Goal: Information Seeking & Learning: Compare options

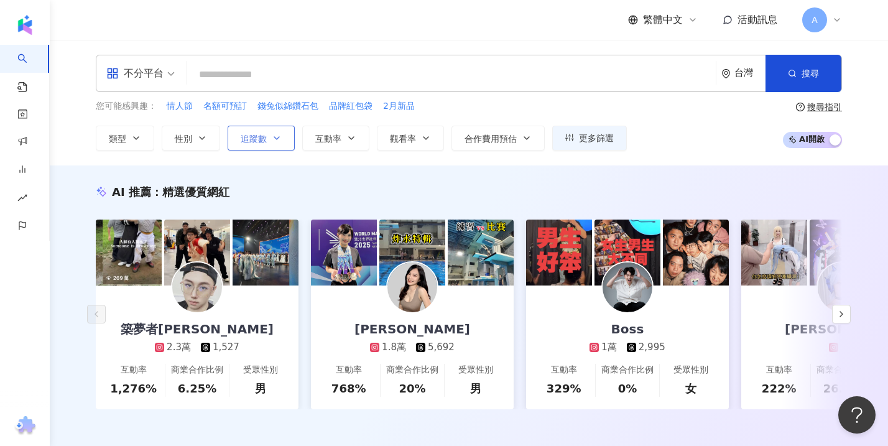
click at [256, 140] on span "追蹤數" at bounding box center [254, 139] width 26 height 10
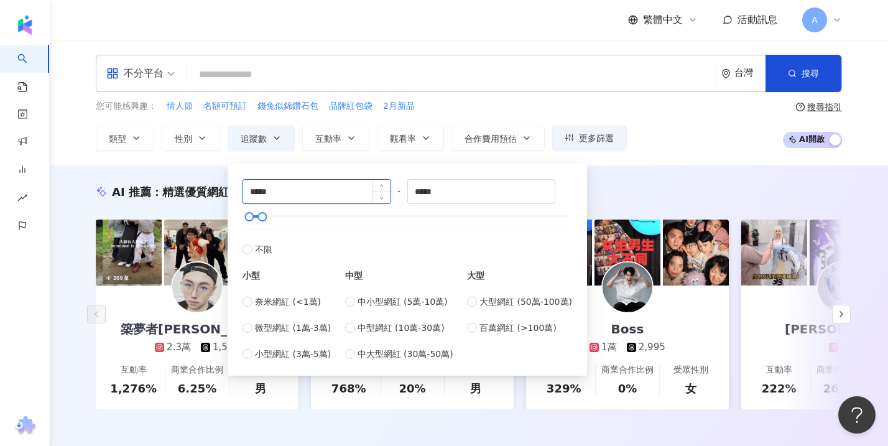
click at [310, 192] on input "*****" at bounding box center [316, 192] width 147 height 24
click at [497, 329] on span "百萬網紅 (>100萬)" at bounding box center [517, 328] width 77 height 14
type input "*******"
type input "*********"
drag, startPoint x: 326, startPoint y: 193, endPoint x: 158, endPoint y: 190, distance: 167.9
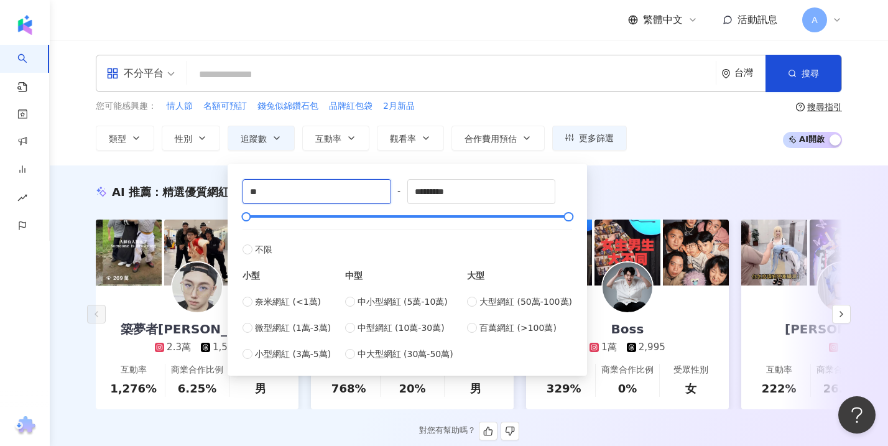
type input "*"
type input "******"
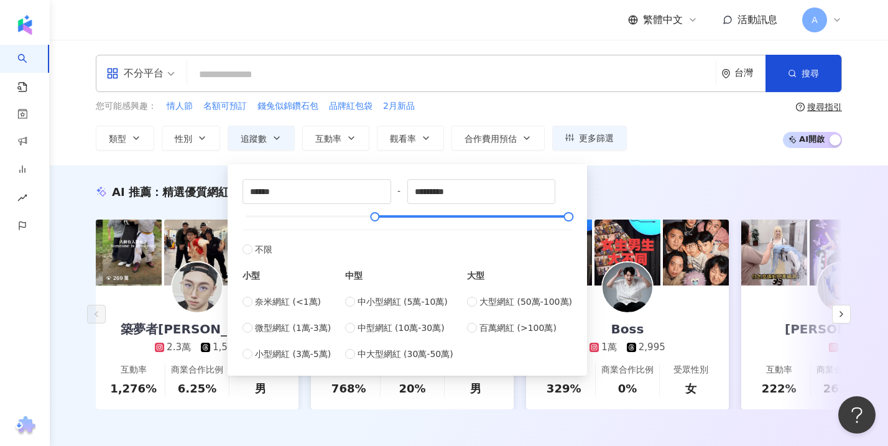
click at [637, 178] on div "AI 推薦 ： 精選優質網紅 築夢者杰哥 2.3萬 1,527 互動率 1,276% 商業合作比例 6.25% 受眾性別 男 [PERSON_NAME] Se…" at bounding box center [469, 309] width 838 height 289
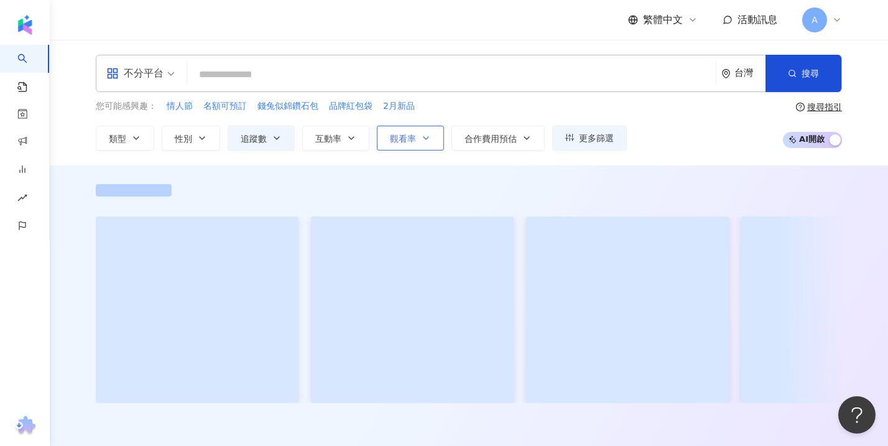
type input "******"
type input "*********"
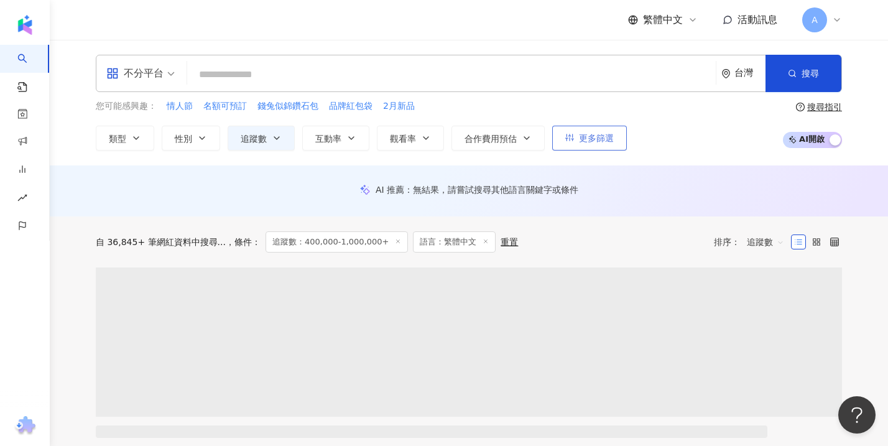
click at [611, 133] on span "更多篩選" at bounding box center [596, 138] width 35 height 10
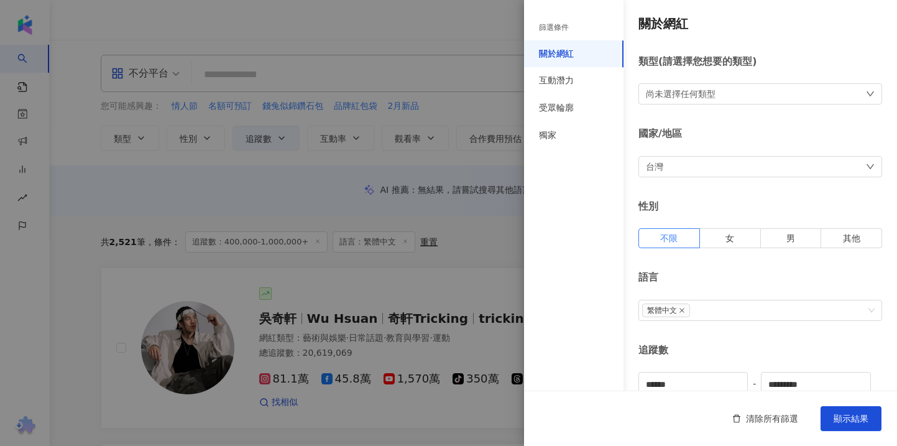
click at [86, 309] on div at bounding box center [448, 223] width 897 height 446
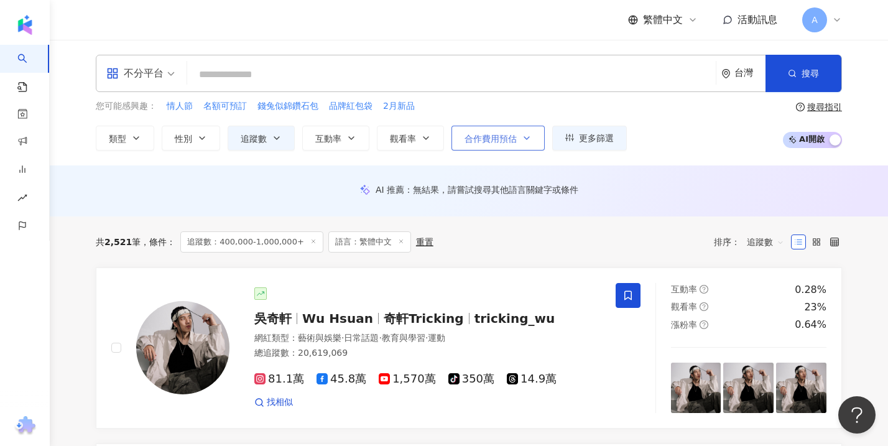
click at [499, 137] on span "合作費用預估" at bounding box center [491, 139] width 52 height 10
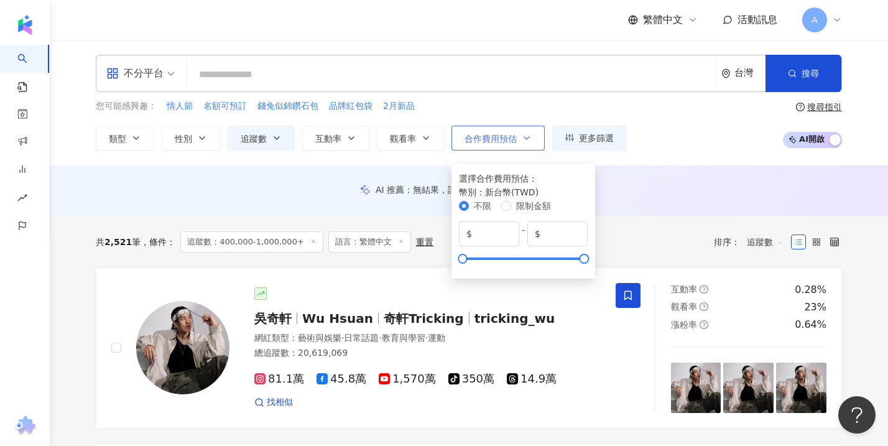
click at [499, 137] on span "合作費用預估" at bounding box center [491, 139] width 52 height 10
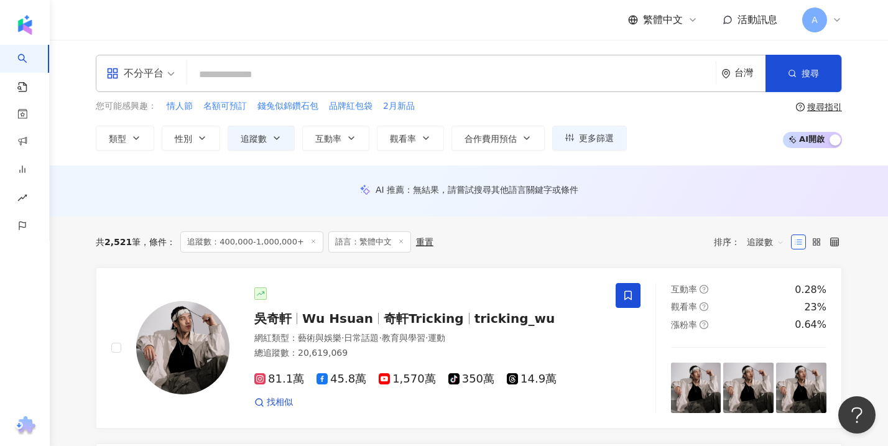
click at [715, 143] on div "您可能感興趣： 情人節 名額可預訂 錢兔似錦鑽石包 品牌紅包袋 2月新品 類型 性別 追蹤數 互動率 觀看率 合作費用預估 更多篩選 篩選條件 關於網紅 互動…" at bounding box center [469, 124] width 746 height 51
click at [493, 136] on span "合作費用預估" at bounding box center [491, 139] width 52 height 10
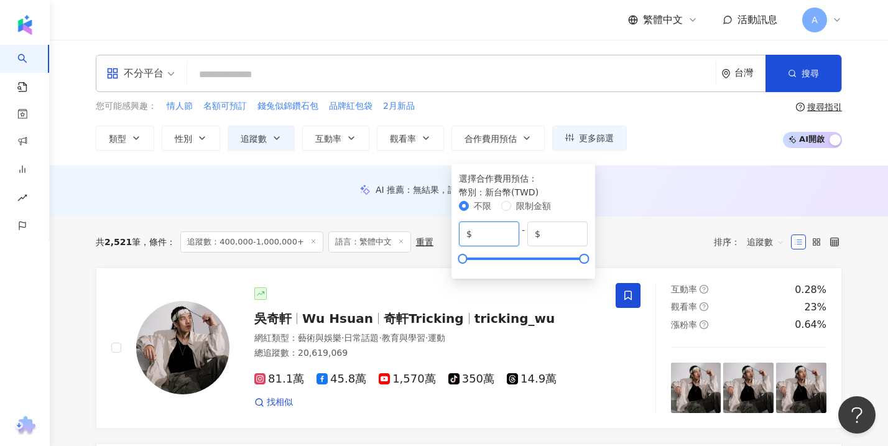
click at [494, 227] on input "*" at bounding box center [492, 234] width 37 height 14
drag, startPoint x: 493, startPoint y: 225, endPoint x: 442, endPoint y: 219, distance: 51.4
click at [488, 227] on input "******" at bounding box center [492, 234] width 37 height 14
type input "******"
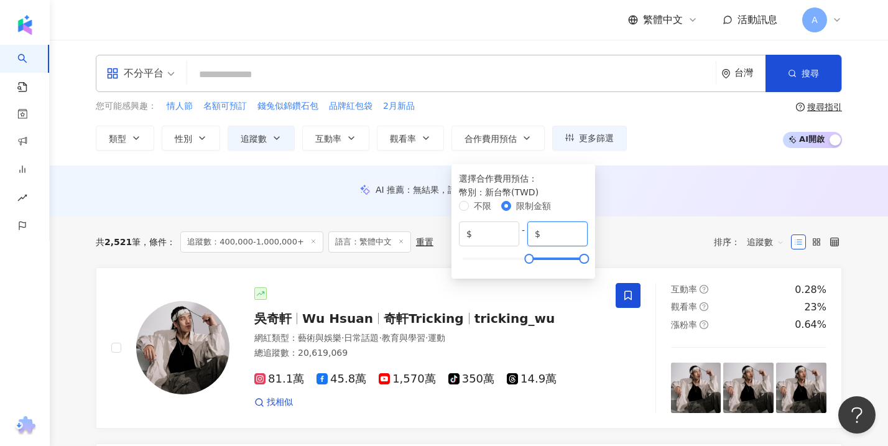
drag, startPoint x: 657, startPoint y: 227, endPoint x: 606, endPoint y: 226, distance: 51.6
click at [588, 226] on span "$ *******" at bounding box center [557, 233] width 60 height 25
type input "******"
drag, startPoint x: 489, startPoint y: 229, endPoint x: 475, endPoint y: 231, distance: 13.8
click at [474, 229] on span "$ ******" at bounding box center [489, 233] width 60 height 25
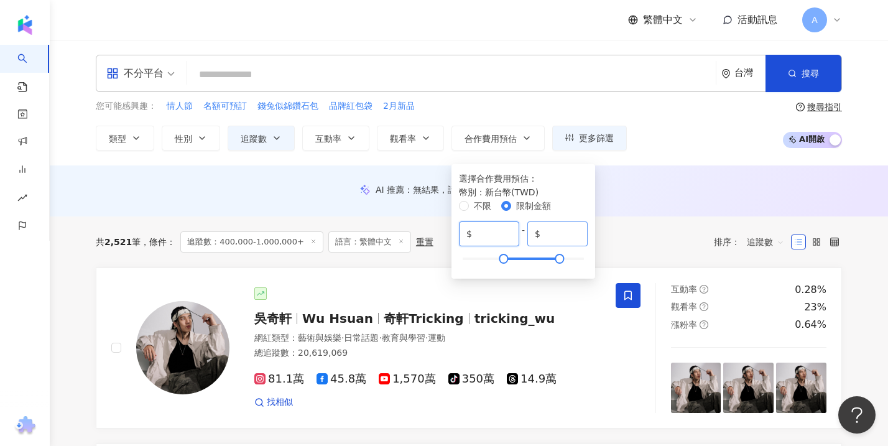
type input "******"
click at [580, 229] on input "******" at bounding box center [561, 234] width 37 height 14
type input "******"
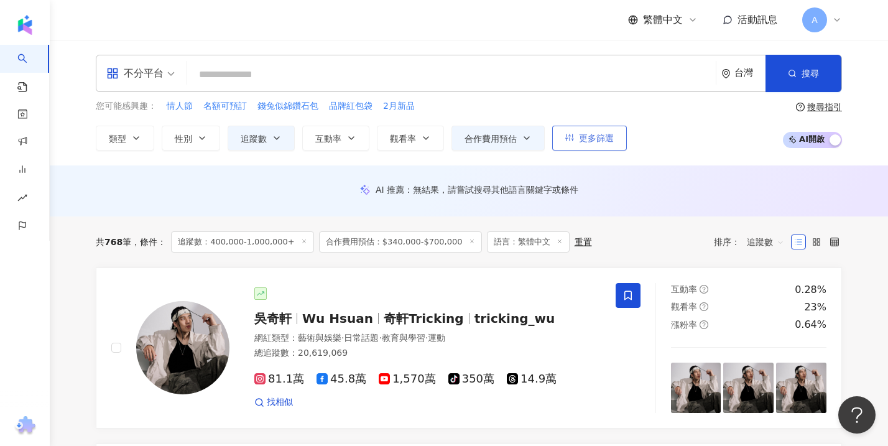
click at [617, 138] on button "更多篩選" at bounding box center [589, 138] width 75 height 25
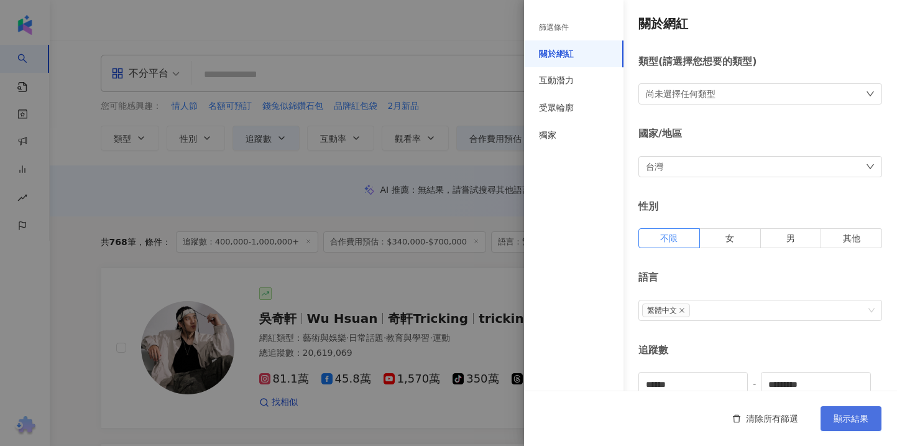
click at [836, 415] on span "顯示結果" at bounding box center [851, 419] width 35 height 10
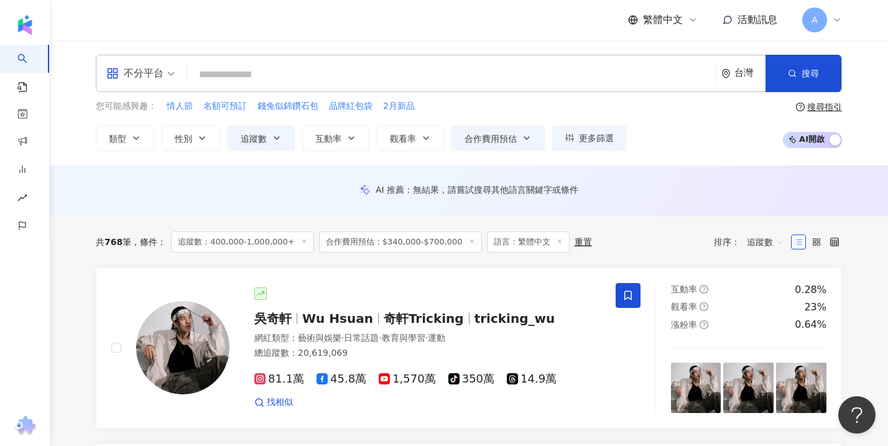
click at [251, 251] on span "追蹤數：400,000-1,000,000+" at bounding box center [242, 241] width 143 height 21
click at [255, 246] on span "追蹤數：400,000-1,000,000+" at bounding box center [242, 241] width 143 height 21
click at [272, 139] on icon "button" at bounding box center [277, 138] width 10 height 10
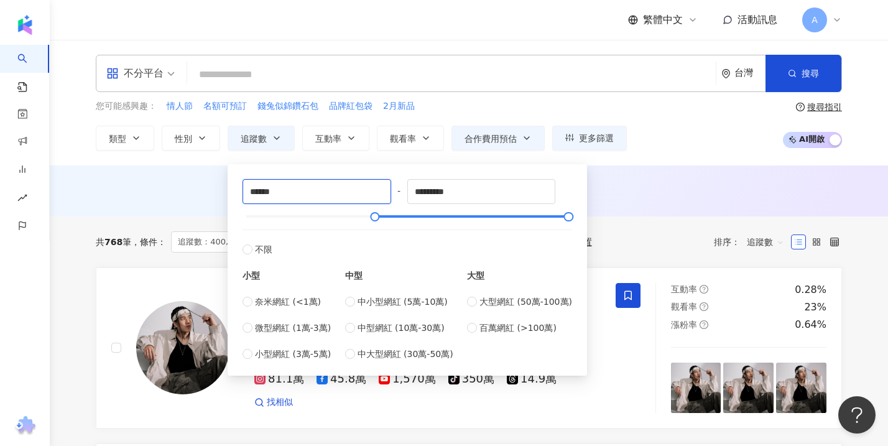
drag, startPoint x: 305, startPoint y: 192, endPoint x: 128, endPoint y: 188, distance: 177.3
click at [255, 190] on input "******" at bounding box center [316, 192] width 147 height 24
type input "******"
click at [695, 206] on div "AI 推薦 ： 無結果，請嘗試搜尋其他語言關鍵字或條件" at bounding box center [469, 190] width 838 height 51
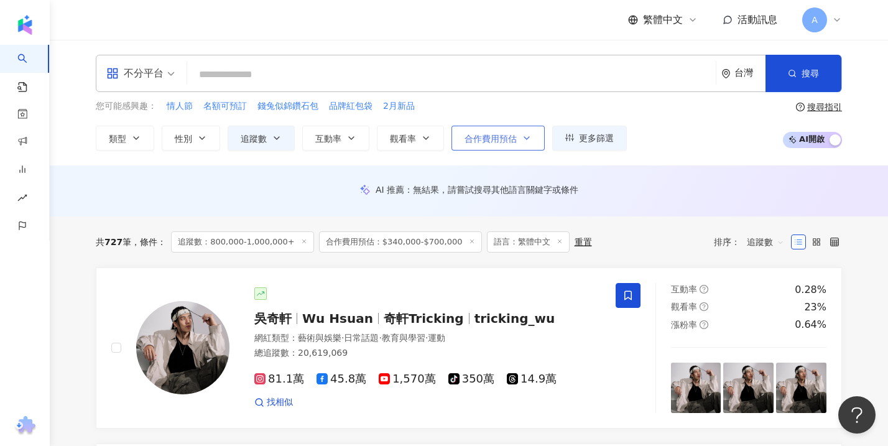
click at [514, 135] on span "合作費用預估" at bounding box center [491, 139] width 52 height 10
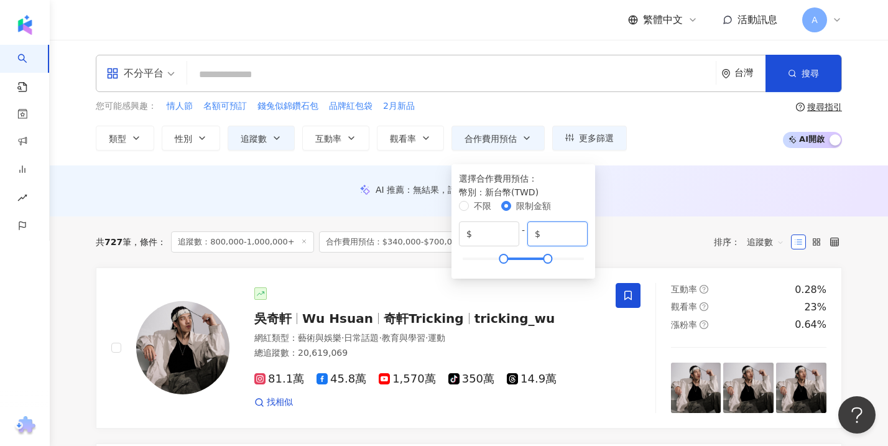
click at [580, 231] on input "******" at bounding box center [561, 234] width 37 height 14
type input "******"
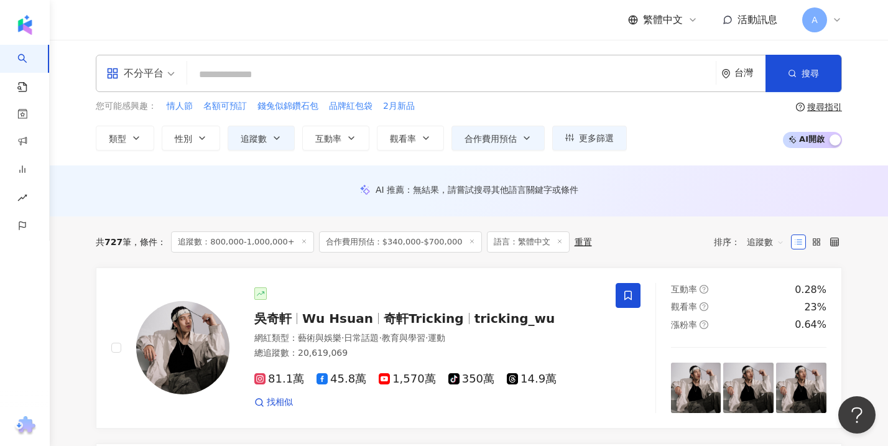
click at [732, 127] on div "您可能感興趣： 情人節 名額可預訂 錢兔似錦鑽石包 品牌紅包袋 2月新品 類型 性別 追蹤數 互動率 觀看率 合作費用預估 更多篩選 篩選條件 關於網紅 互動…" at bounding box center [469, 124] width 746 height 51
click at [608, 144] on button "更多篩選" at bounding box center [589, 138] width 75 height 25
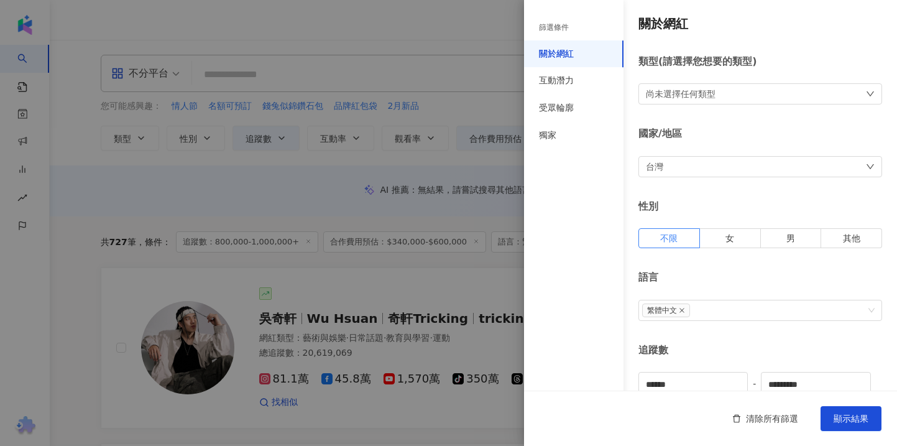
click at [106, 192] on div at bounding box center [448, 223] width 897 height 446
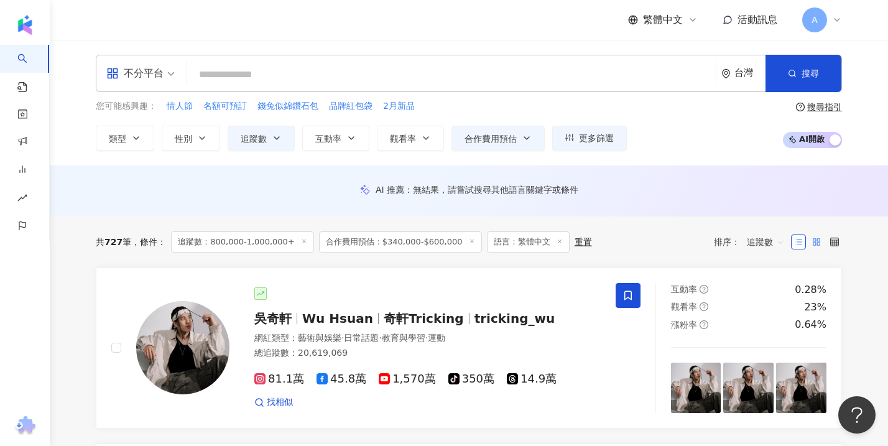
click at [818, 244] on icon at bounding box center [816, 242] width 9 height 9
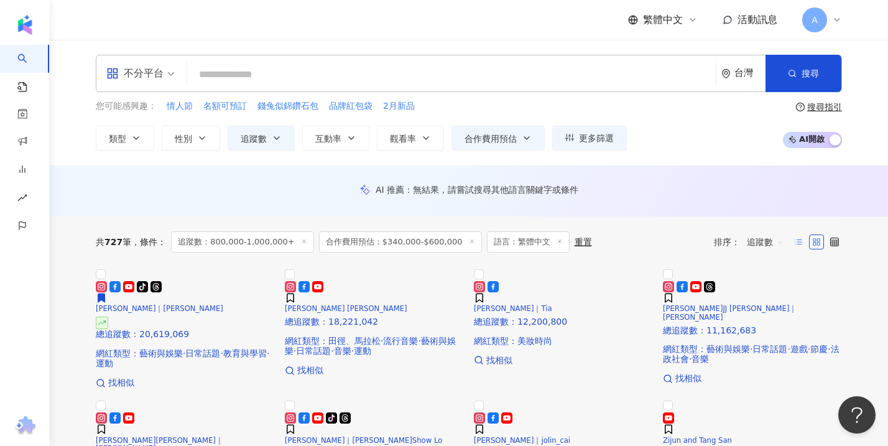
click at [800, 246] on icon at bounding box center [798, 242] width 9 height 9
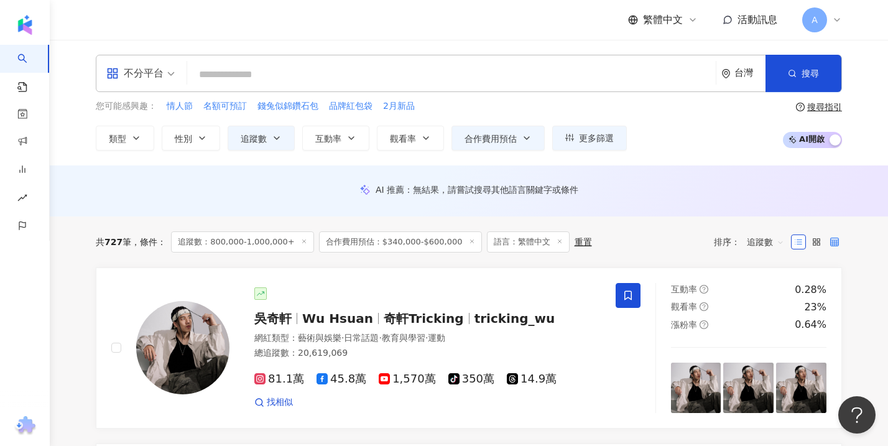
click at [828, 249] on label at bounding box center [834, 241] width 15 height 15
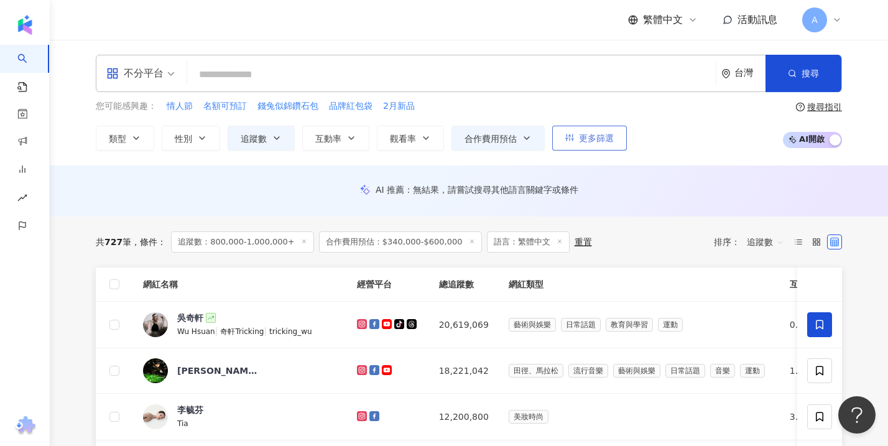
click at [578, 136] on button "更多篩選" at bounding box center [589, 138] width 75 height 25
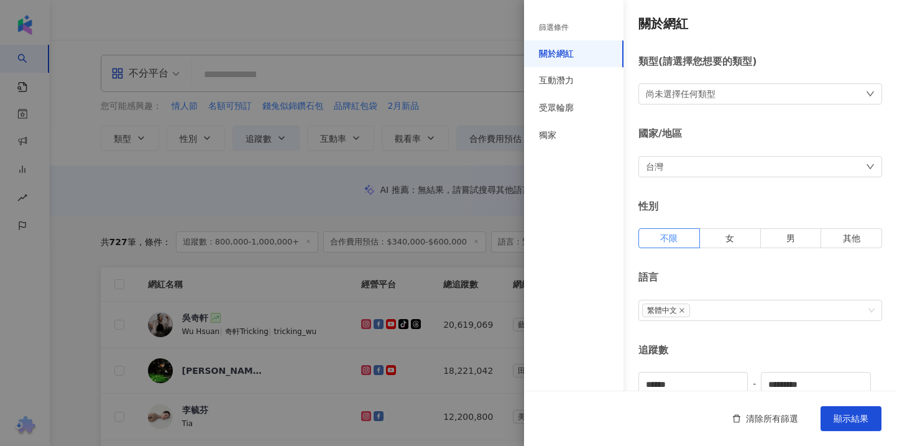
scroll to position [493, 0]
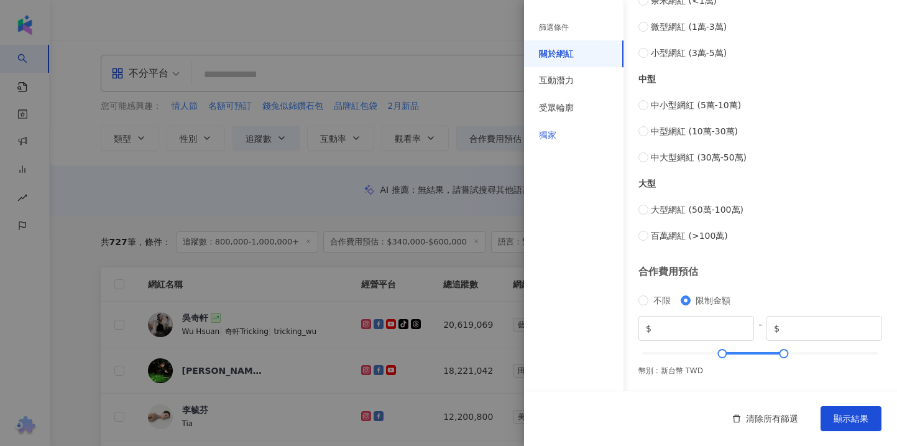
click at [560, 141] on div "獨家" at bounding box center [573, 135] width 99 height 27
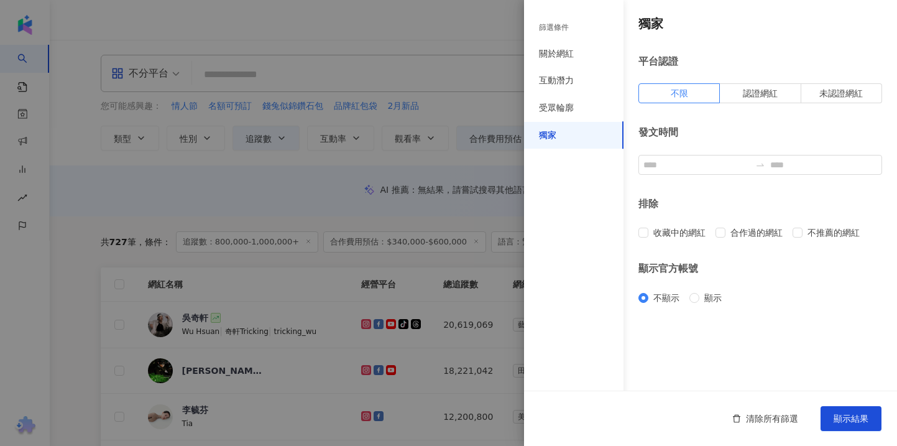
scroll to position [12, 0]
click at [586, 114] on div "受眾輪廓" at bounding box center [573, 108] width 99 height 27
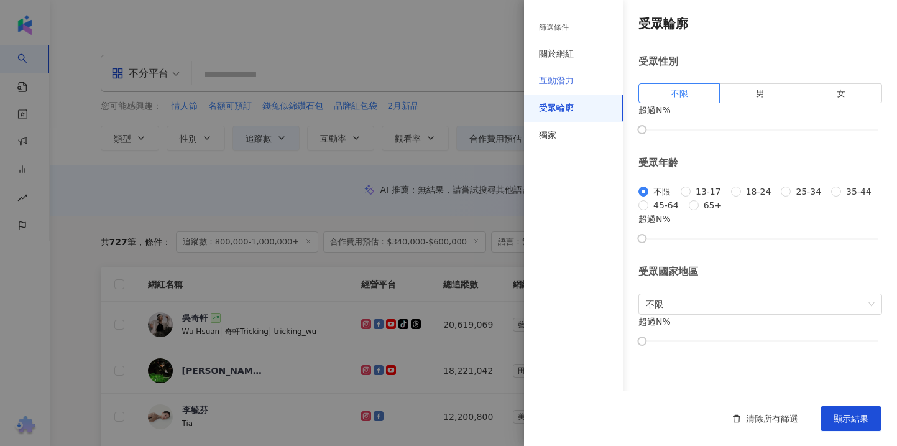
click at [539, 69] on div "互動潛力" at bounding box center [573, 80] width 99 height 27
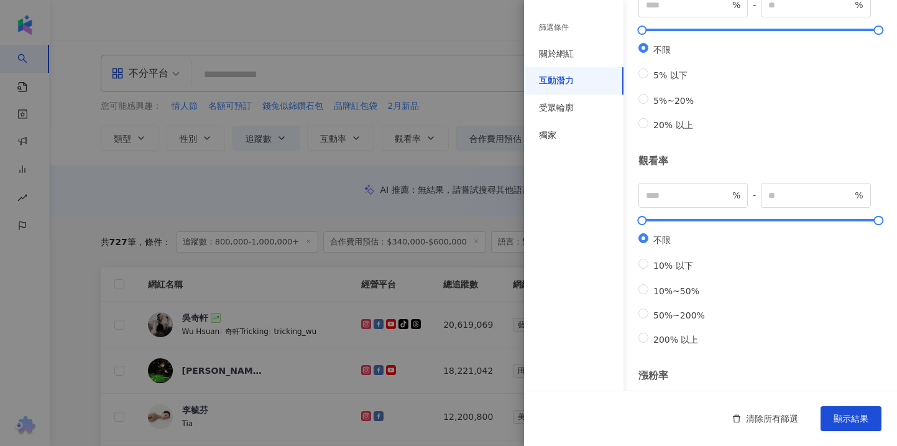
scroll to position [404, 0]
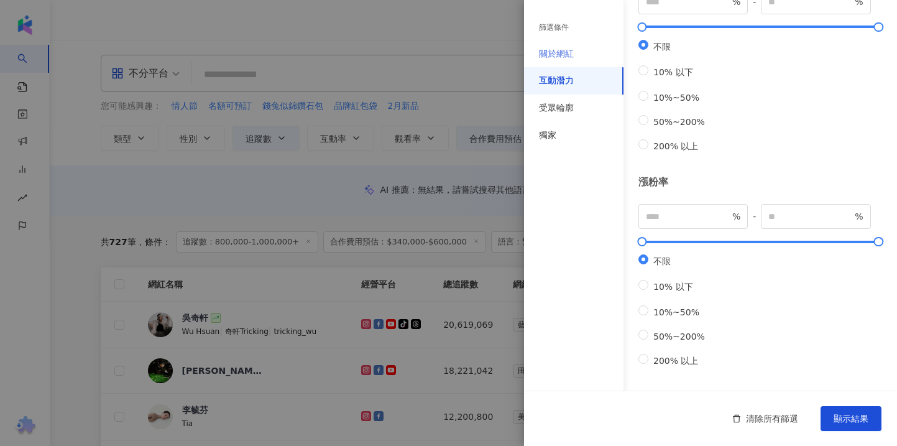
click at [570, 60] on div "關於網紅" at bounding box center [573, 53] width 99 height 27
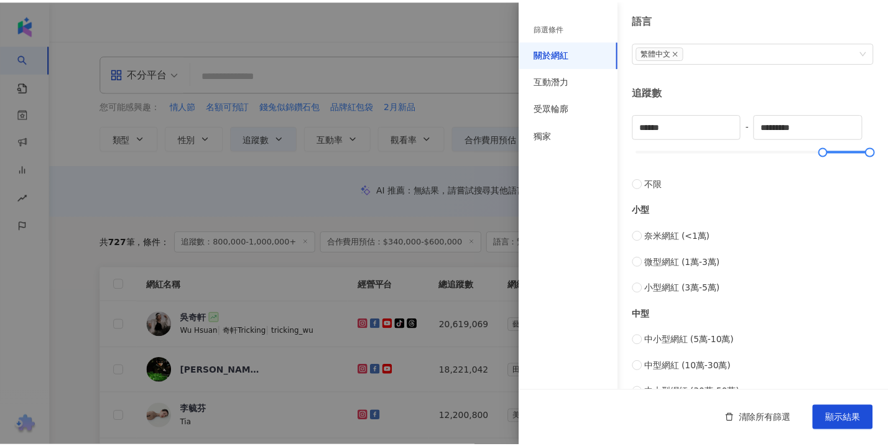
scroll to position [493, 0]
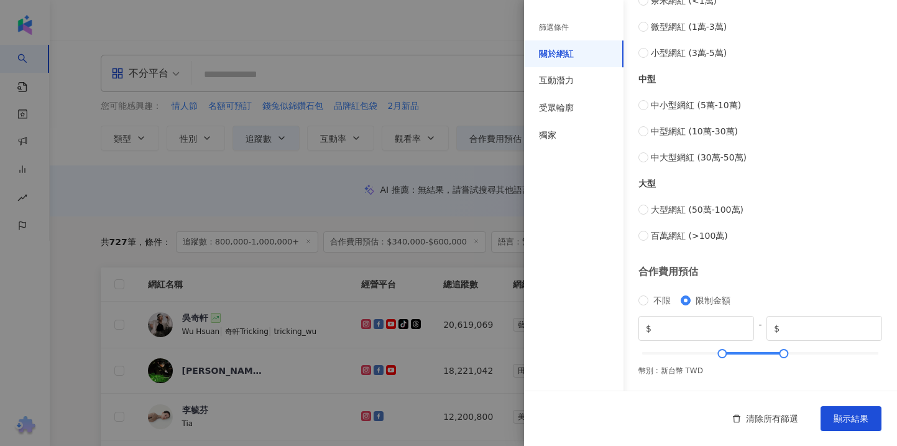
click at [95, 259] on div at bounding box center [448, 223] width 897 height 446
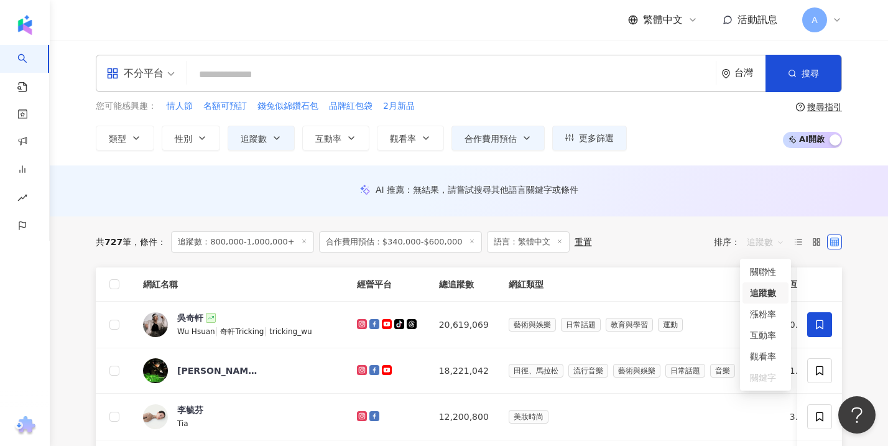
click at [780, 244] on span "追蹤數" at bounding box center [765, 242] width 37 height 20
click at [141, 142] on button "類型" at bounding box center [125, 138] width 58 height 25
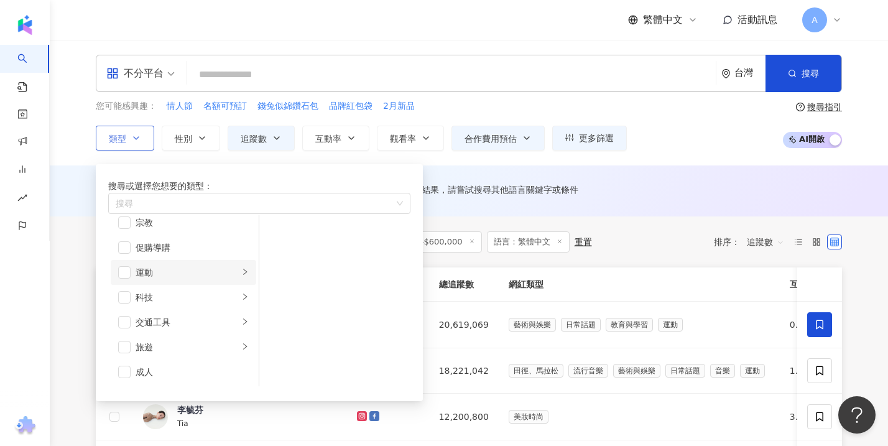
scroll to position [431, 0]
click at [716, 187] on div "AI 推薦 ： 無結果，請嘗試搜尋其他語言關鍵字或條件" at bounding box center [469, 189] width 746 height 11
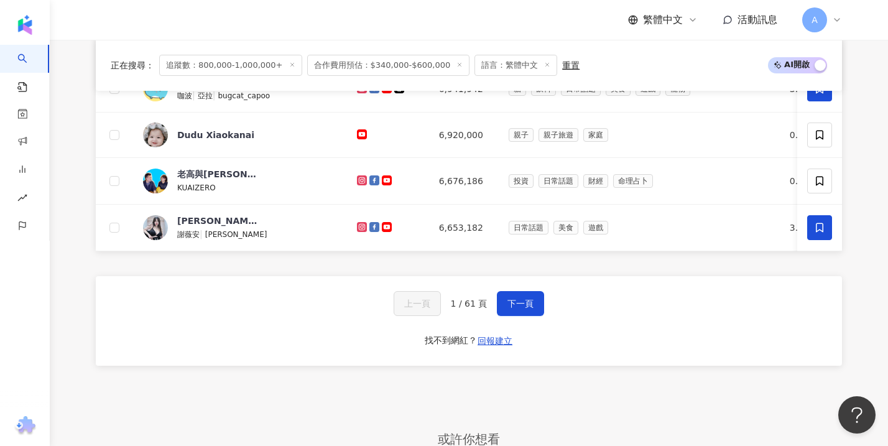
scroll to position [672, 0]
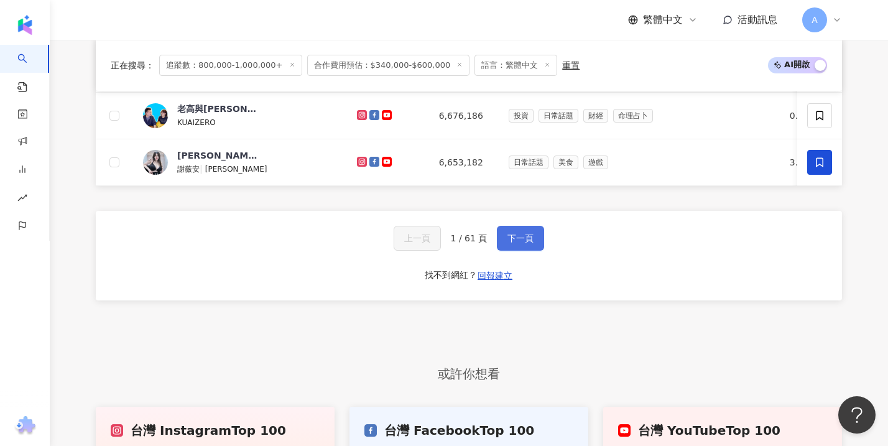
click at [521, 243] on span "下一頁" at bounding box center [520, 238] width 26 height 10
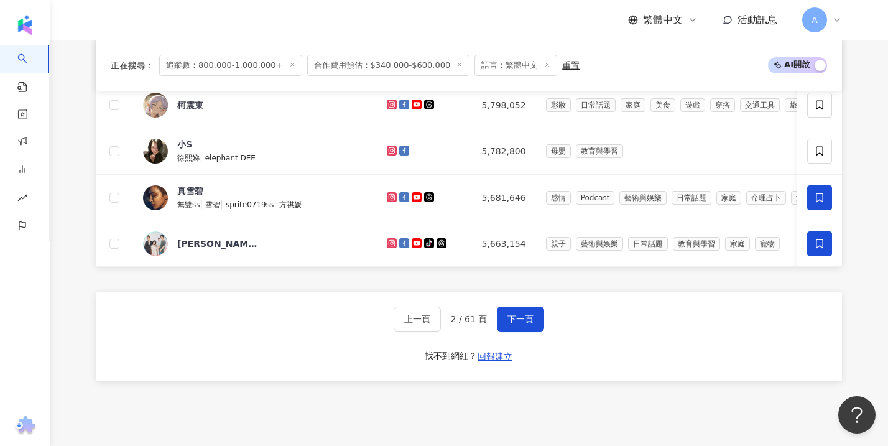
scroll to position [697, 0]
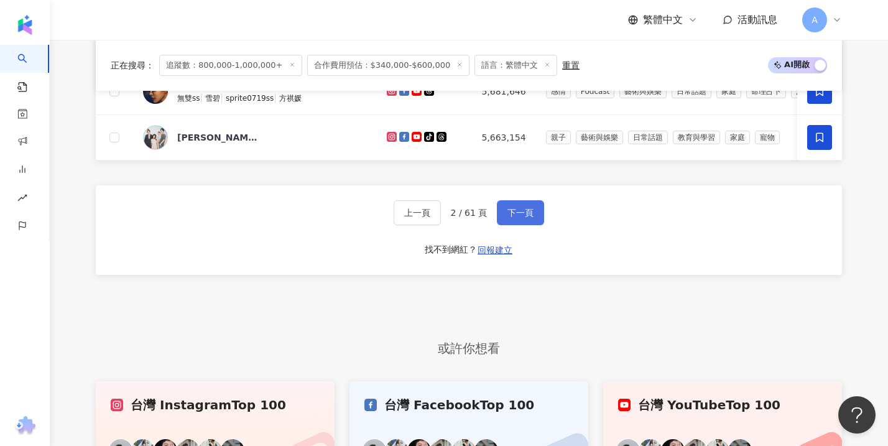
click at [534, 225] on button "下一頁" at bounding box center [520, 212] width 47 height 25
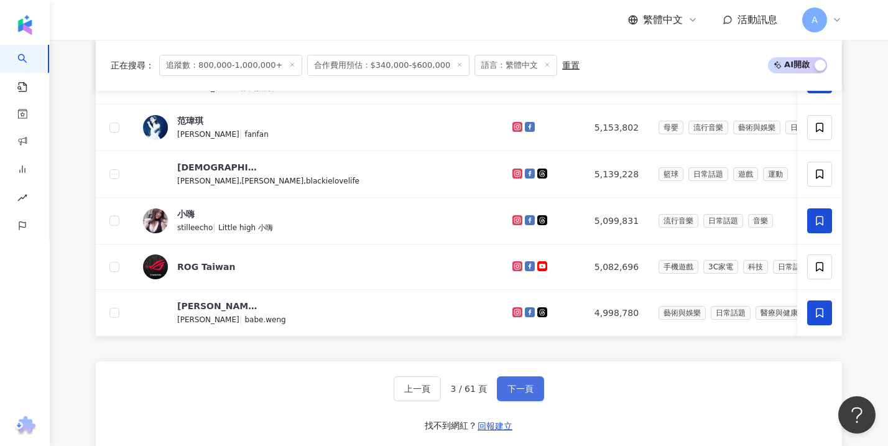
scroll to position [706, 0]
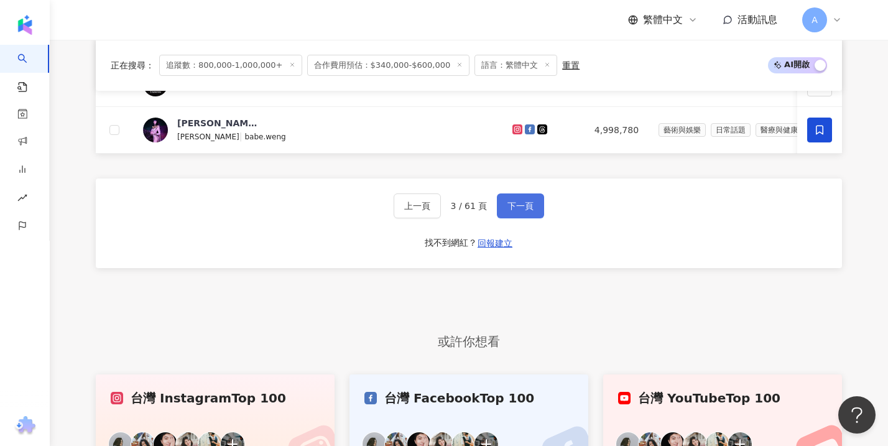
click at [535, 218] on button "下一頁" at bounding box center [520, 205] width 47 height 25
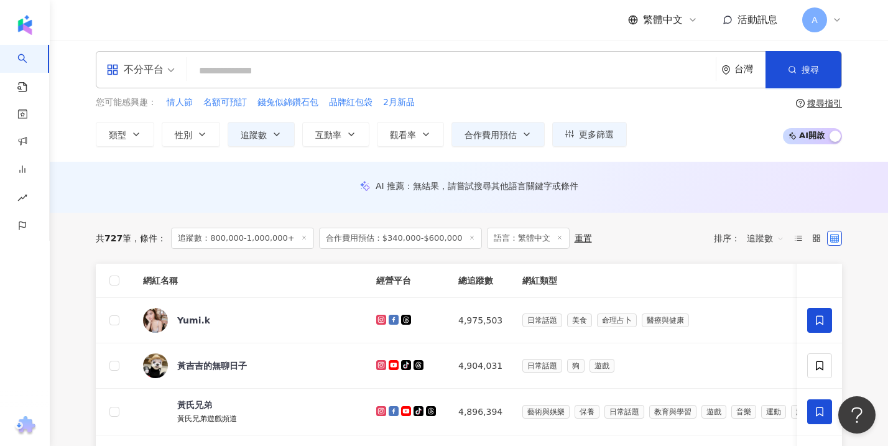
scroll to position [0, 0]
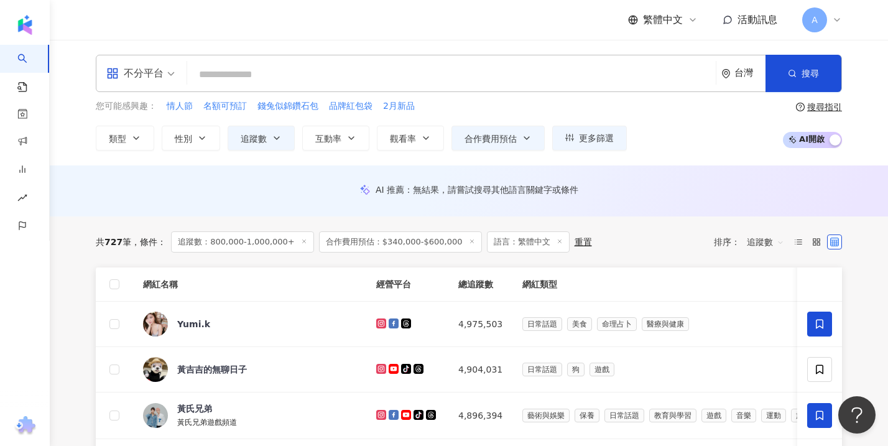
click at [821, 142] on span "AI 開啟 AI 關閉" at bounding box center [812, 140] width 59 height 16
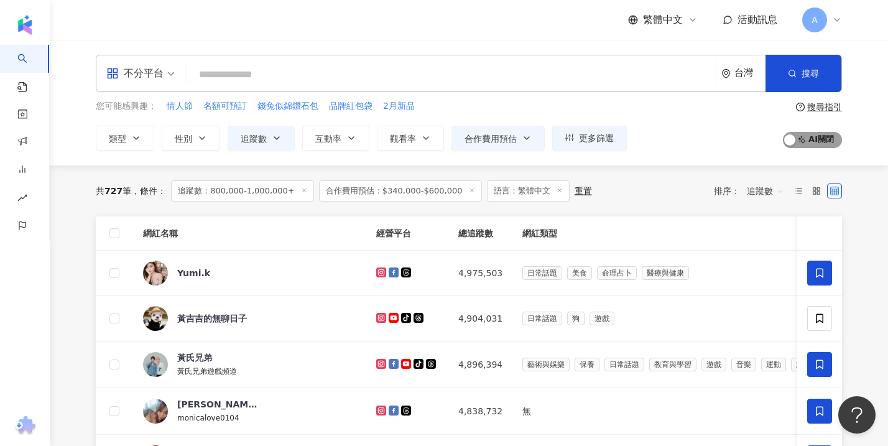
click at [821, 142] on span "AI 開啟 AI 關閉" at bounding box center [812, 140] width 59 height 16
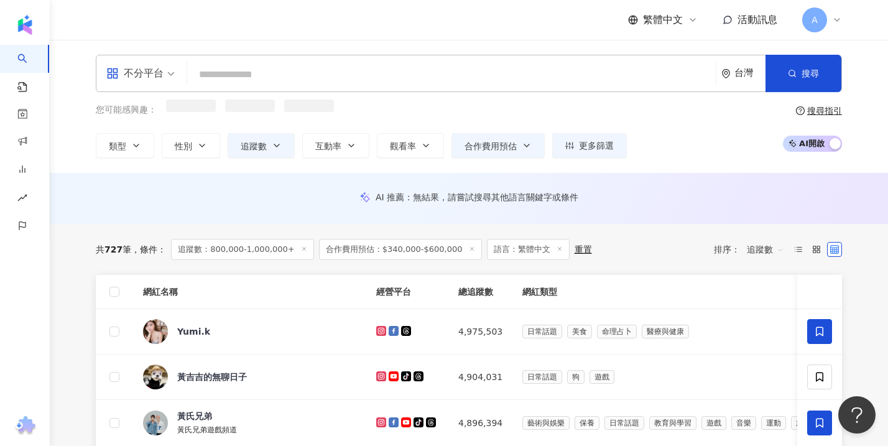
click at [821, 142] on span "AI 開啟 AI 關閉" at bounding box center [812, 144] width 59 height 16
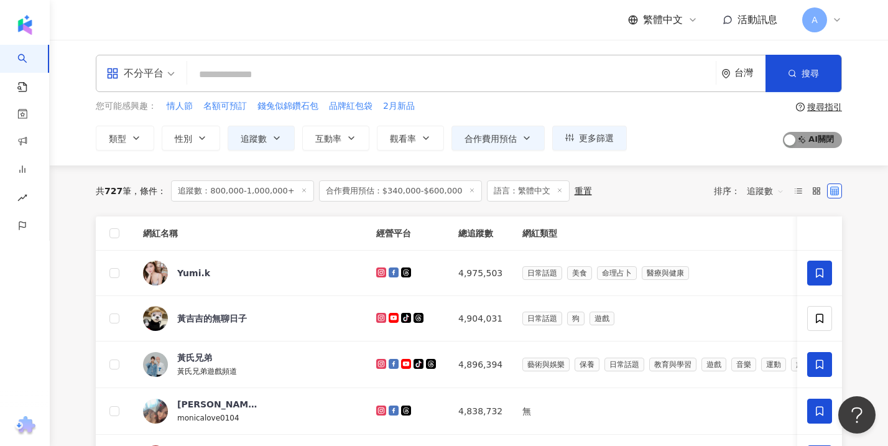
click at [821, 142] on span "AI 開啟 AI 關閉" at bounding box center [812, 140] width 59 height 16
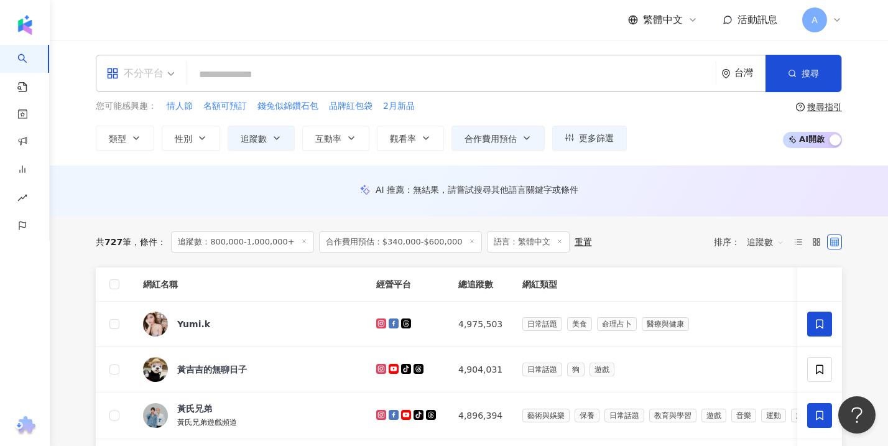
click at [174, 78] on span "不分平台" at bounding box center [140, 73] width 68 height 20
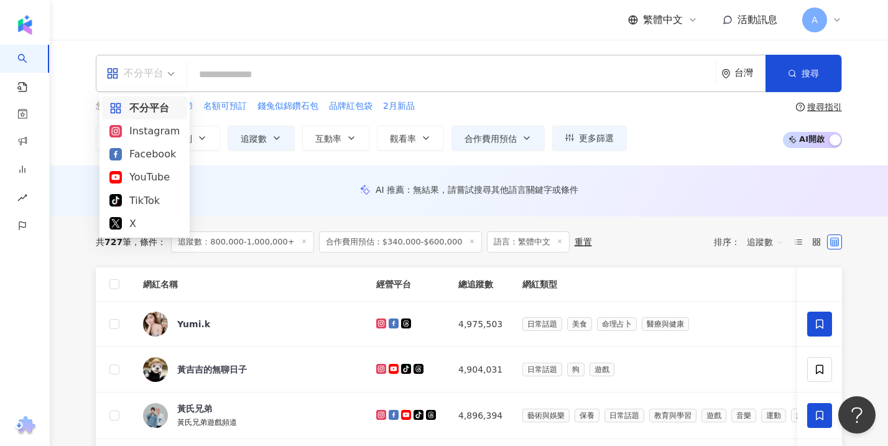
click at [710, 161] on div "不分平台 台灣 搜尋 您可能感興趣： 情人節 名額可預訂 錢兔似錦鑽石包 品牌紅包袋 2月新品 類型 性別 追蹤數 互動率 觀看率 合作費用預估 更多篩選 篩…" at bounding box center [469, 103] width 838 height 126
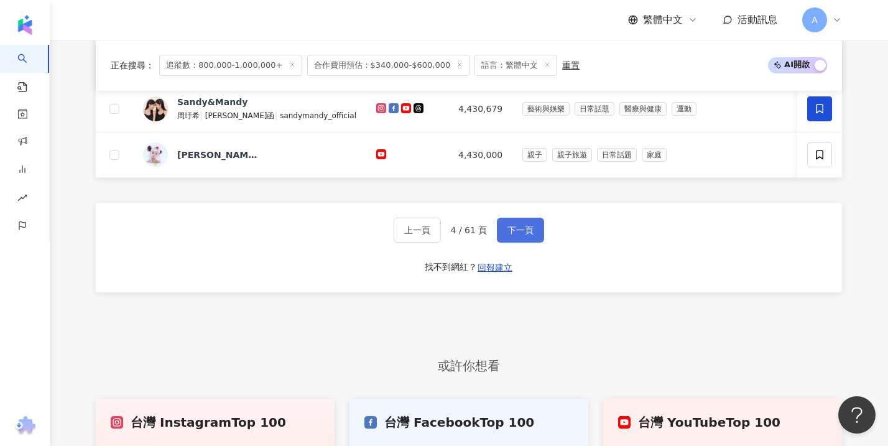
click at [514, 235] on span "下一頁" at bounding box center [520, 230] width 26 height 10
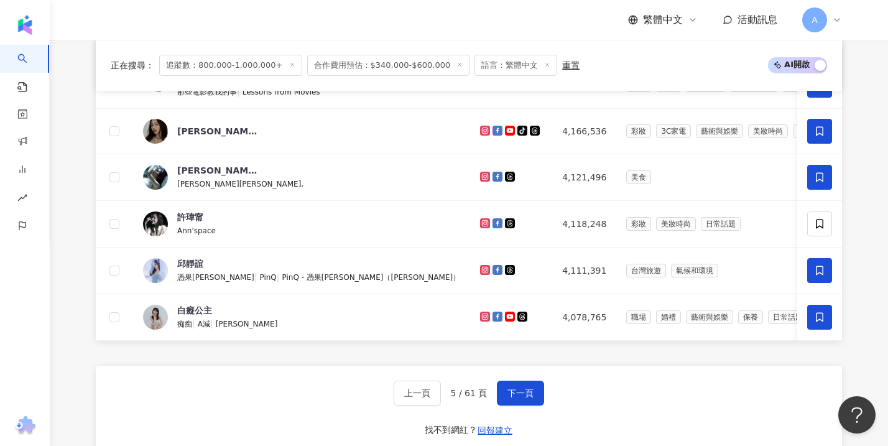
scroll to position [538, 0]
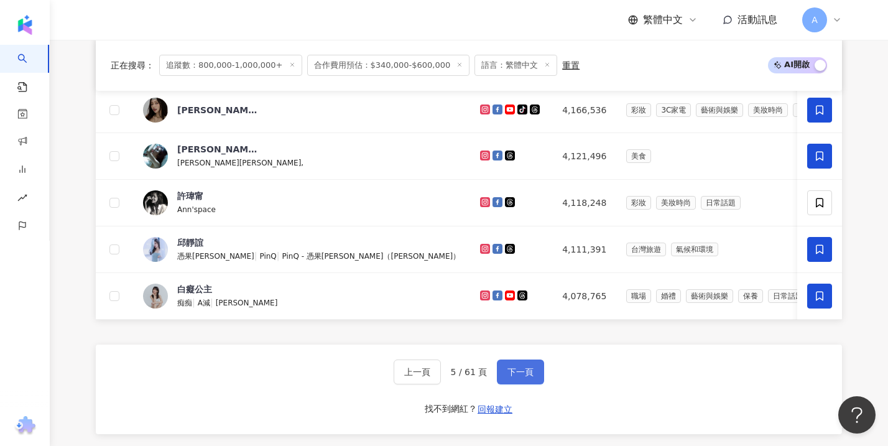
click at [540, 384] on button "下一頁" at bounding box center [520, 371] width 47 height 25
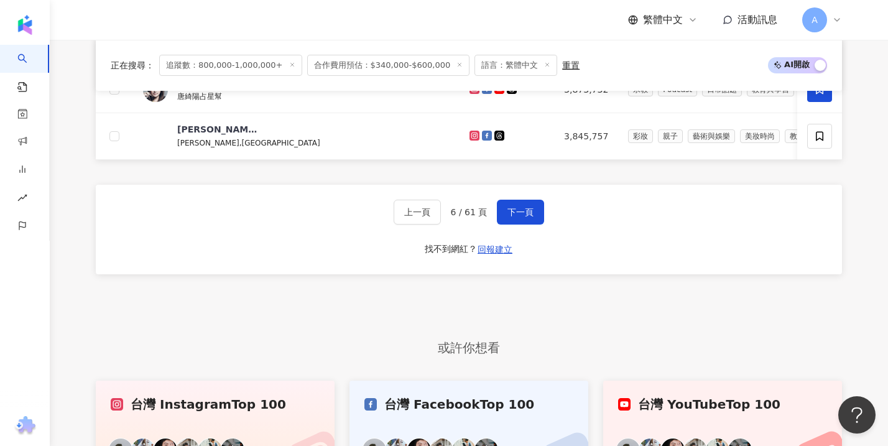
scroll to position [700, 0]
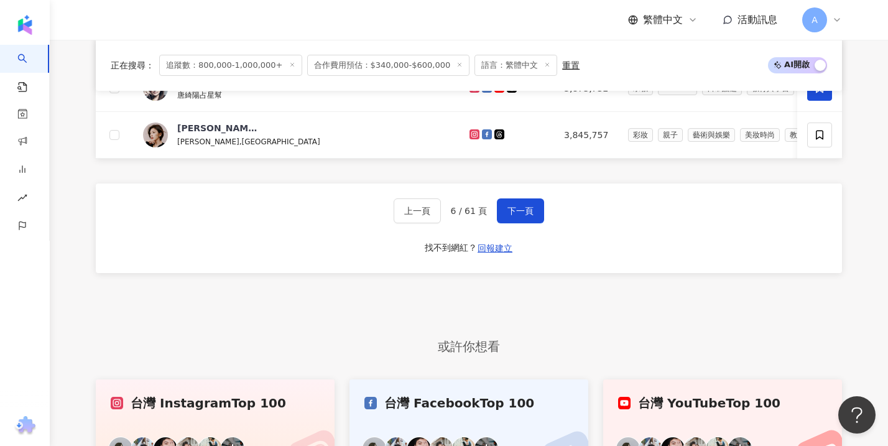
click at [522, 237] on div "上一頁 6 / 61 頁 下一頁 找不到網紅？ 回報建立" at bounding box center [469, 228] width 746 height 90
click at [524, 216] on span "下一頁" at bounding box center [520, 211] width 26 height 10
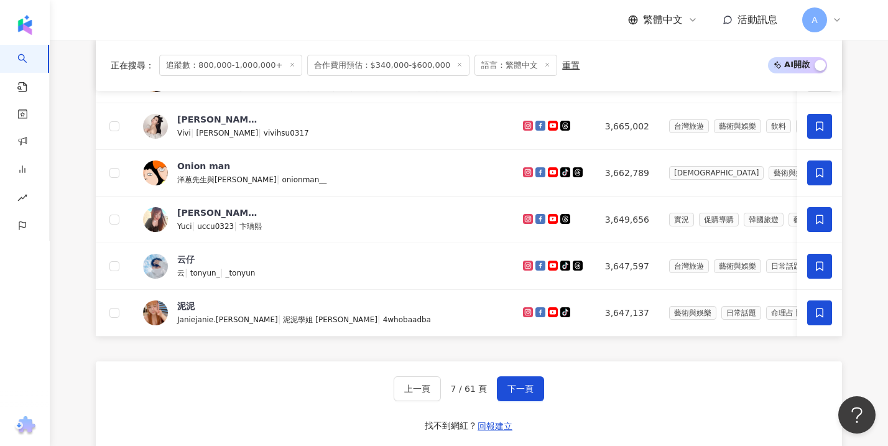
scroll to position [537, 0]
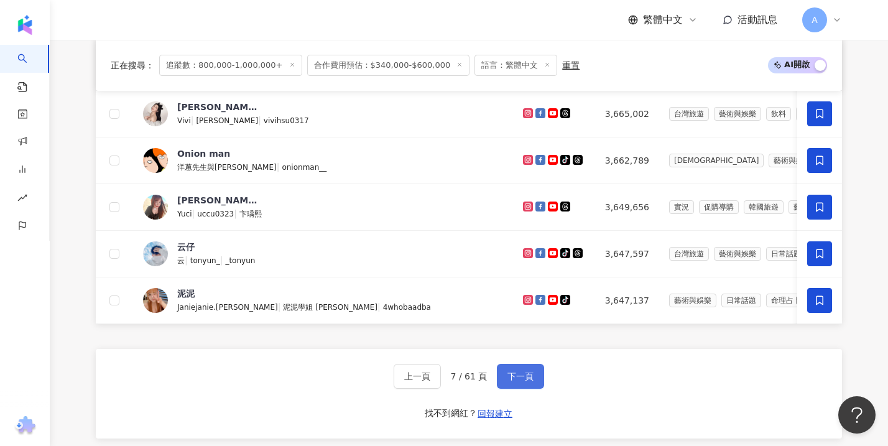
click at [520, 381] on span "下一頁" at bounding box center [520, 376] width 26 height 10
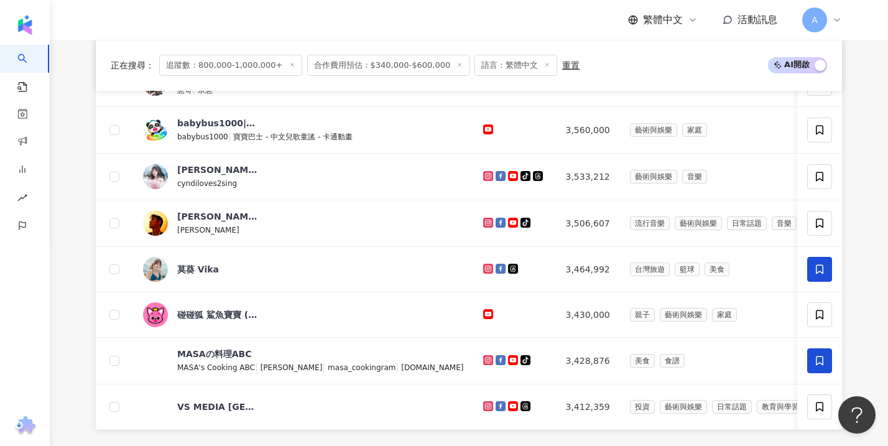
scroll to position [497, 0]
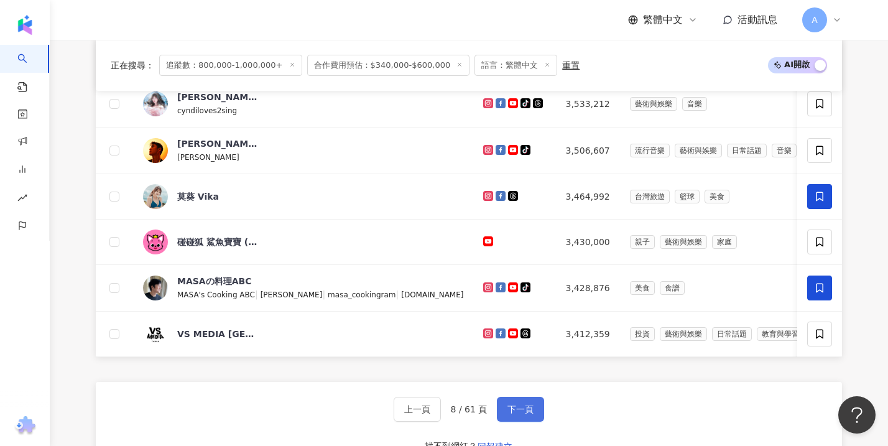
click at [510, 414] on span "下一頁" at bounding box center [520, 409] width 26 height 10
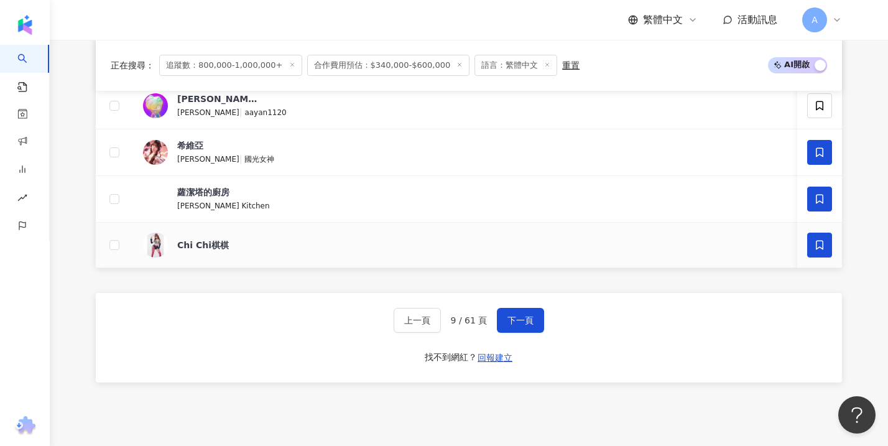
scroll to position [593, 0]
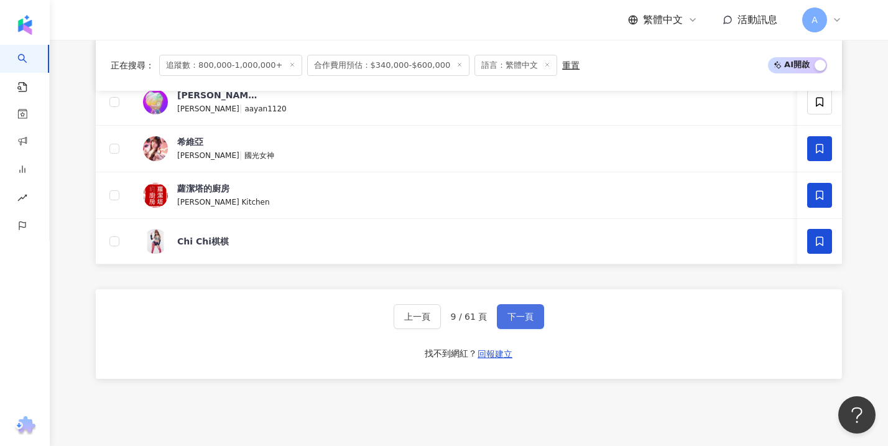
click at [538, 329] on button "下一頁" at bounding box center [520, 316] width 47 height 25
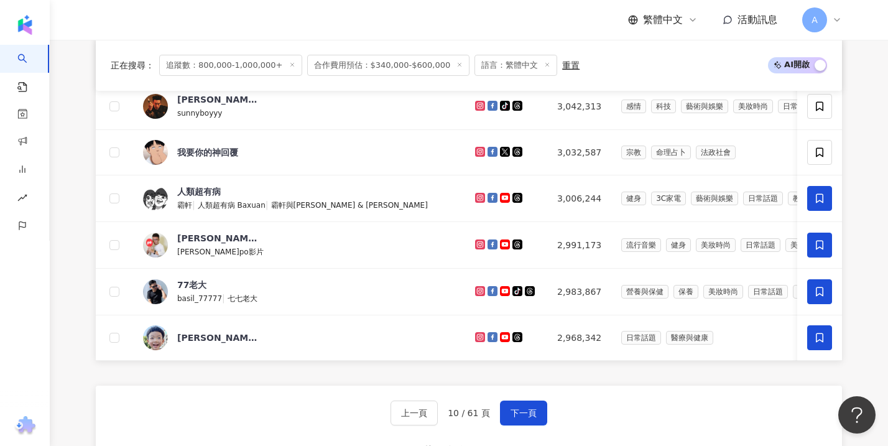
scroll to position [509, 0]
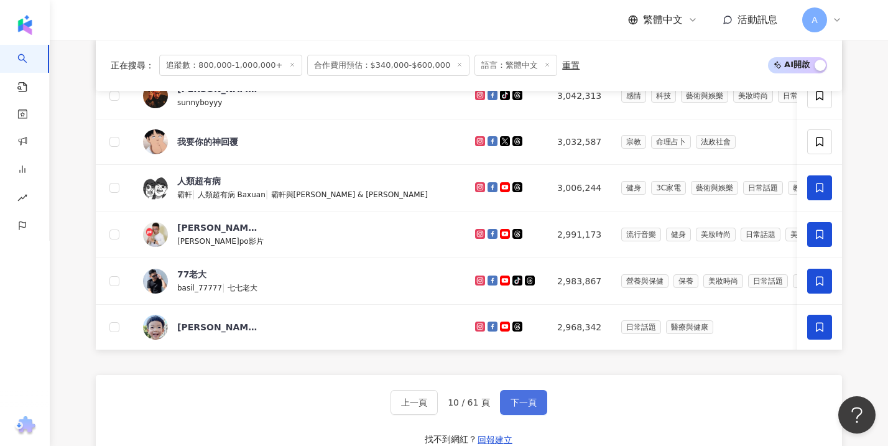
click at [524, 407] on span "下一頁" at bounding box center [524, 402] width 26 height 10
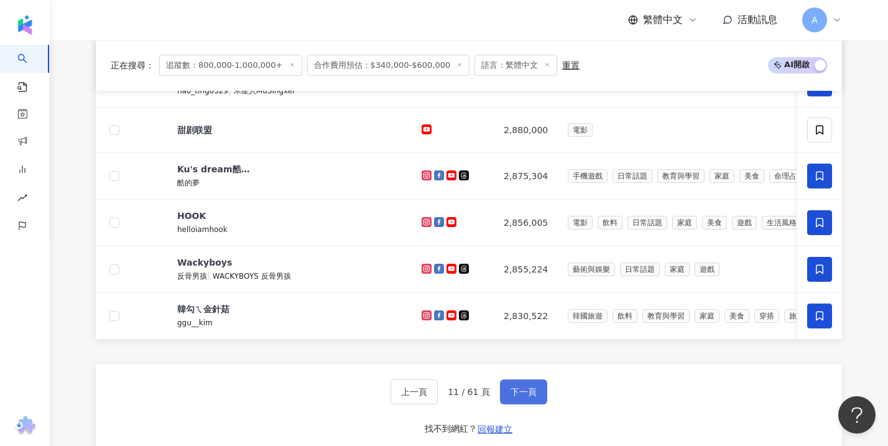
scroll to position [521, 0]
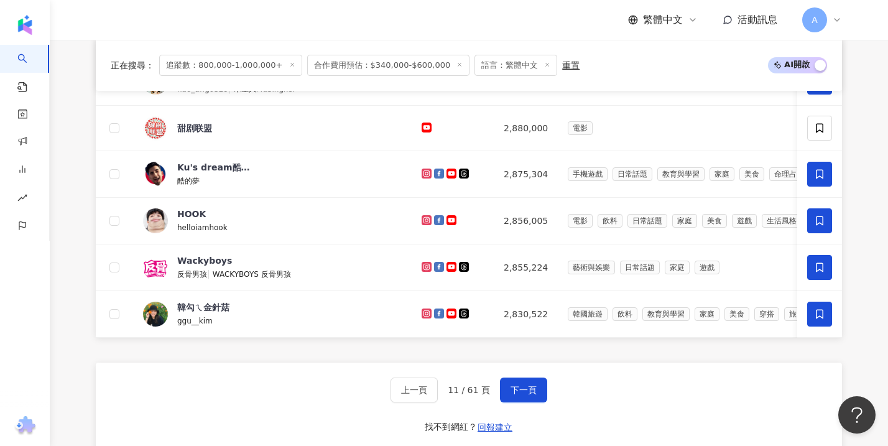
click at [482, 395] on span "11 / 61 頁" at bounding box center [469, 390] width 42 height 10
click at [514, 395] on span "下一頁" at bounding box center [524, 390] width 26 height 10
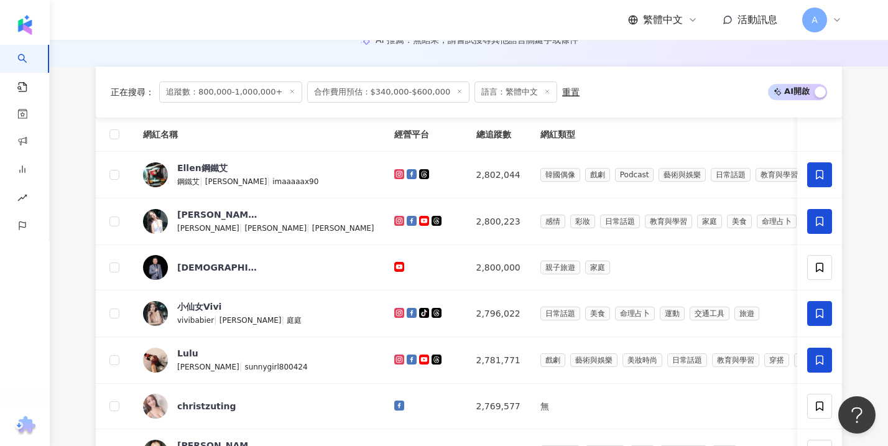
scroll to position [0, 0]
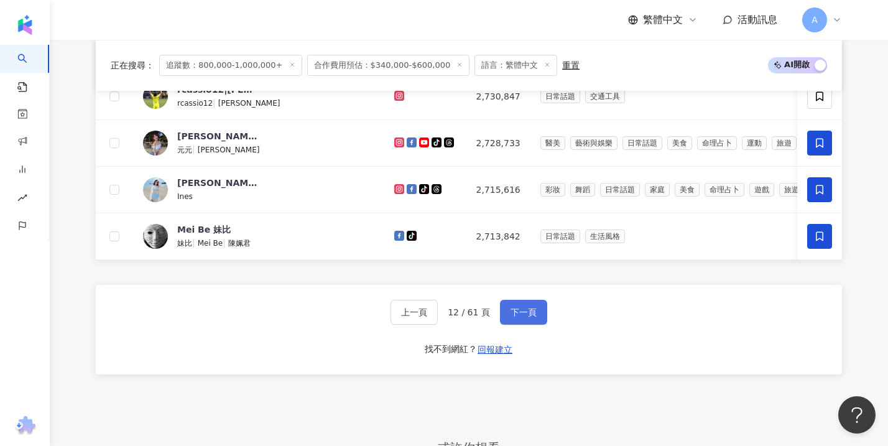
click at [539, 325] on button "下一頁" at bounding box center [523, 312] width 47 height 25
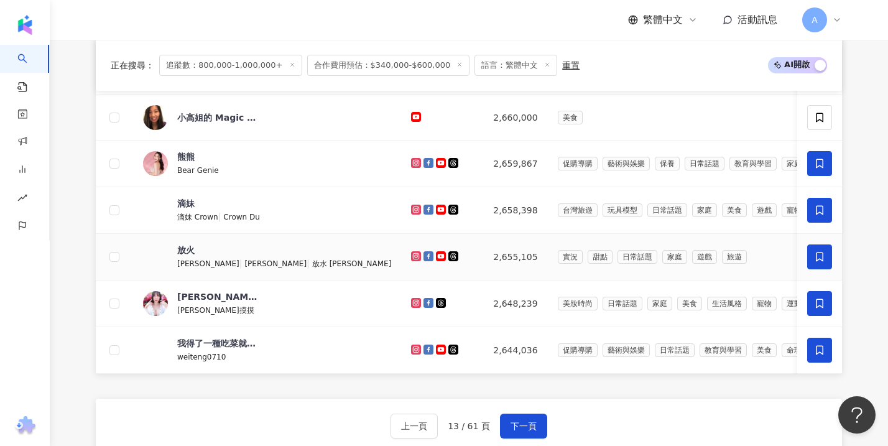
scroll to position [506, 0]
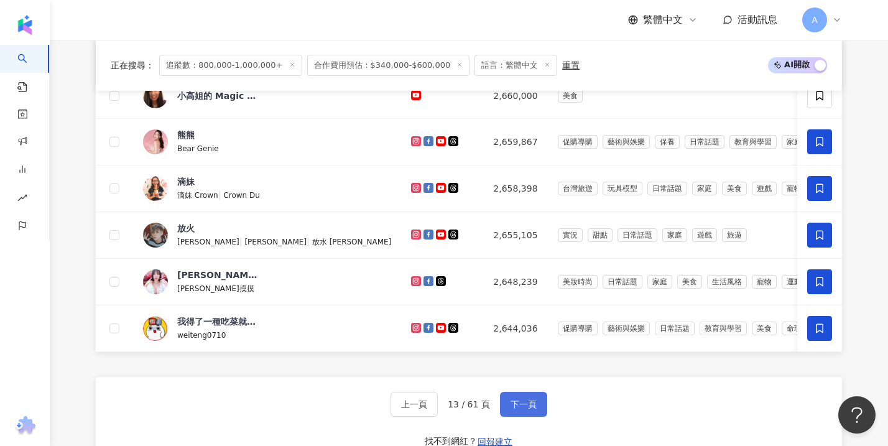
click at [511, 410] on button "下一頁" at bounding box center [523, 404] width 47 height 25
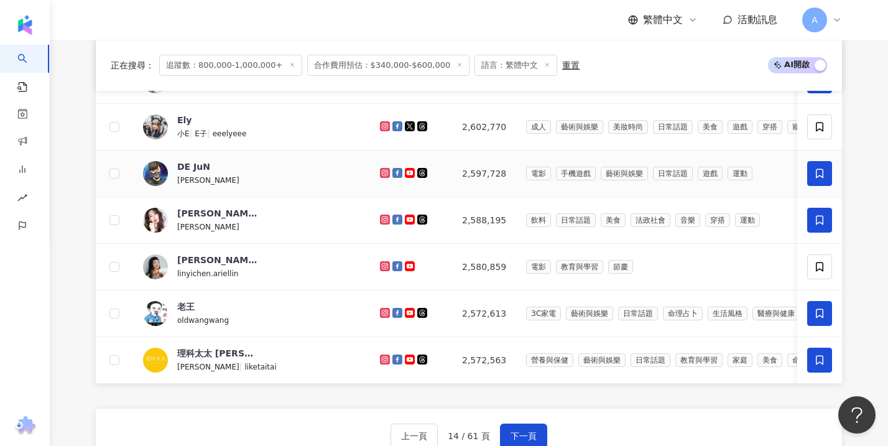
scroll to position [527, 0]
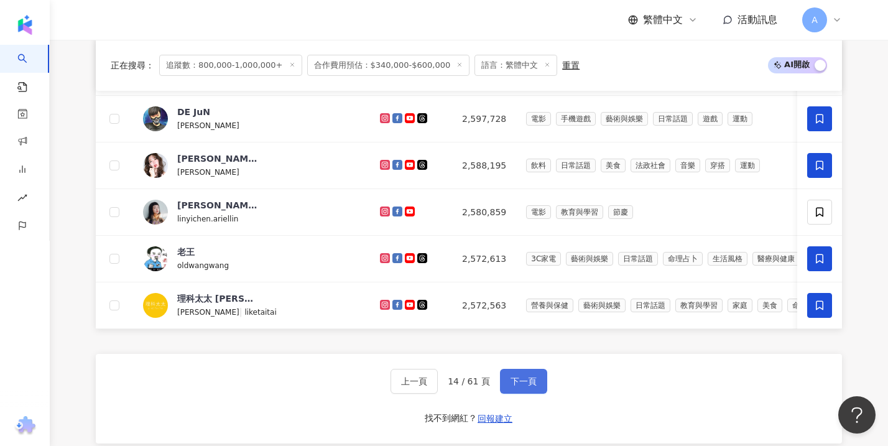
click at [531, 386] on span "下一頁" at bounding box center [524, 381] width 26 height 10
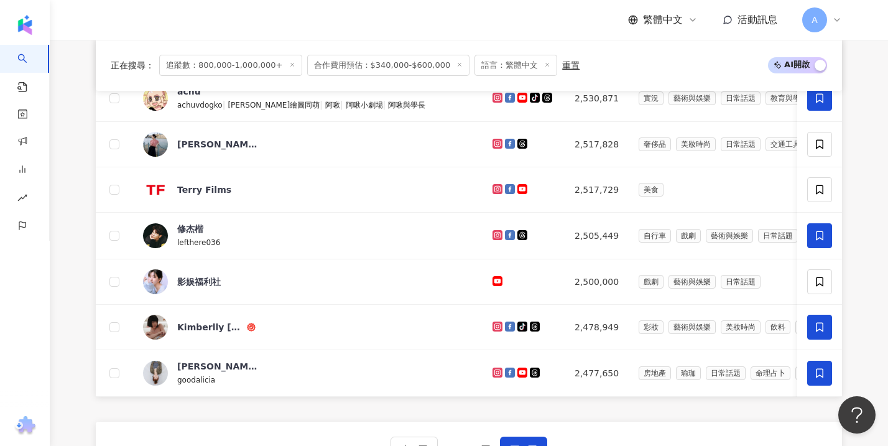
scroll to position [509, 0]
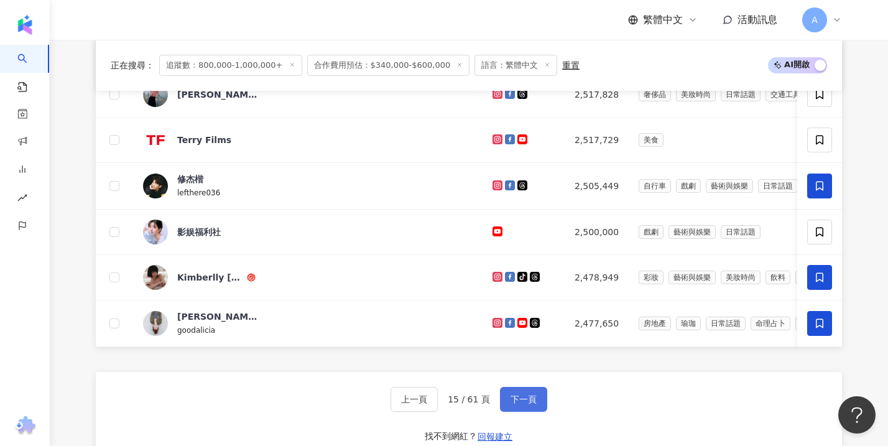
click at [519, 405] on button "下一頁" at bounding box center [523, 399] width 47 height 25
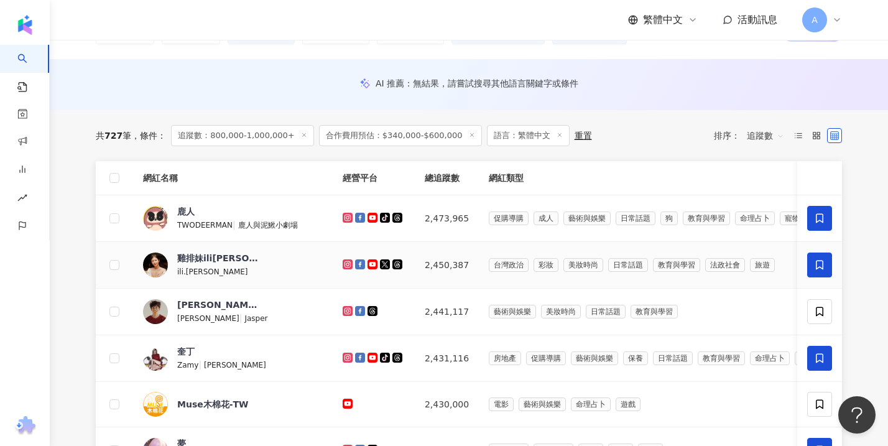
scroll to position [186, 0]
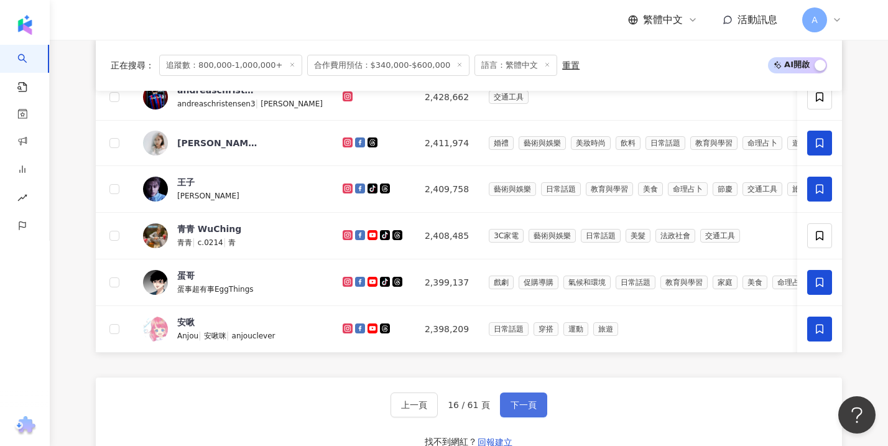
click at [517, 410] on span "下一頁" at bounding box center [524, 405] width 26 height 10
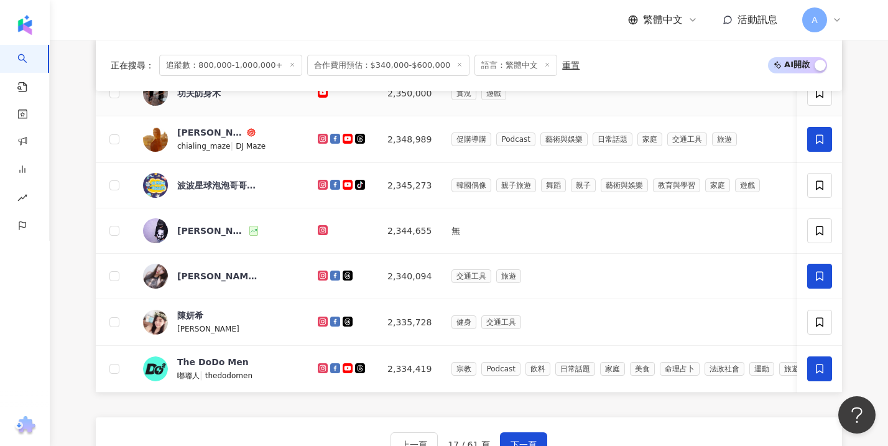
scroll to position [491, 0]
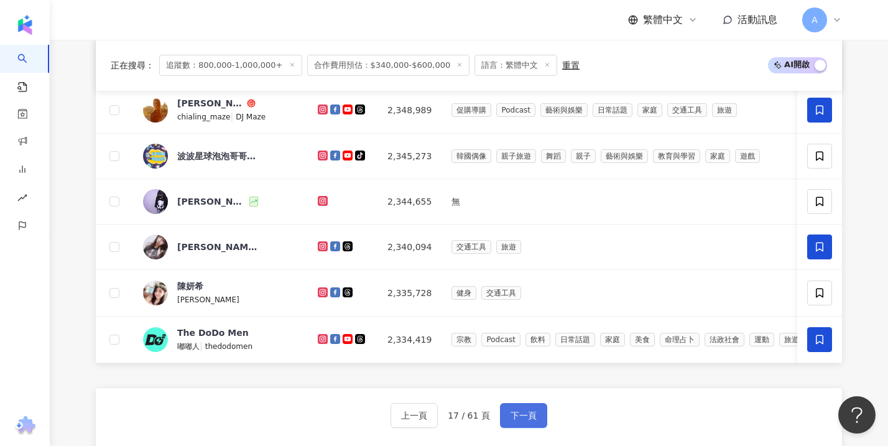
click at [506, 428] on button "下一頁" at bounding box center [523, 415] width 47 height 25
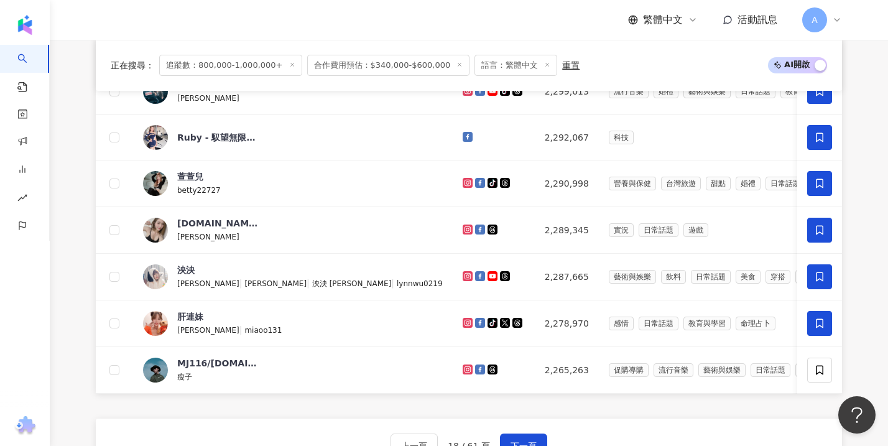
scroll to position [533, 0]
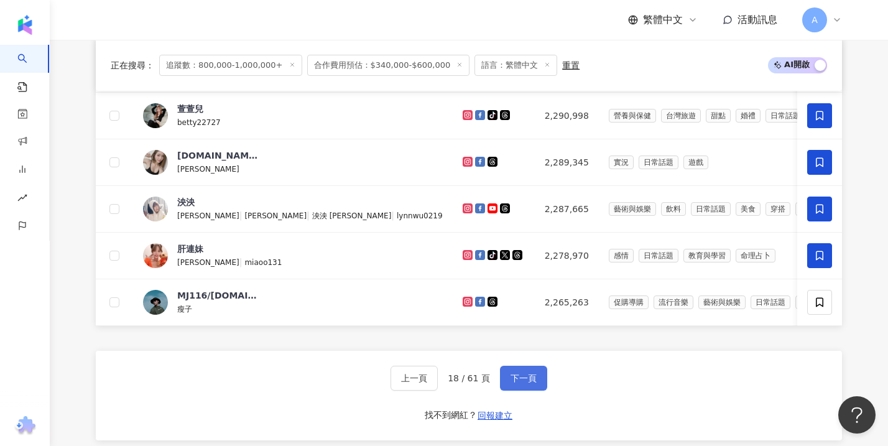
click at [532, 383] on span "下一頁" at bounding box center [524, 378] width 26 height 10
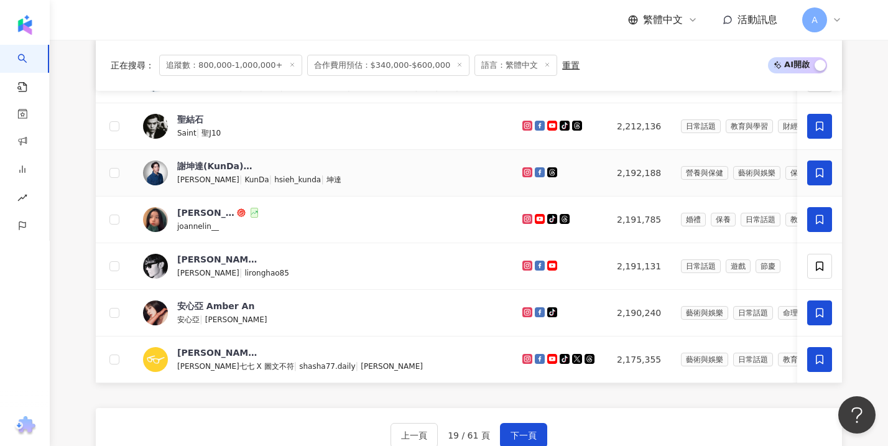
scroll to position [521, 0]
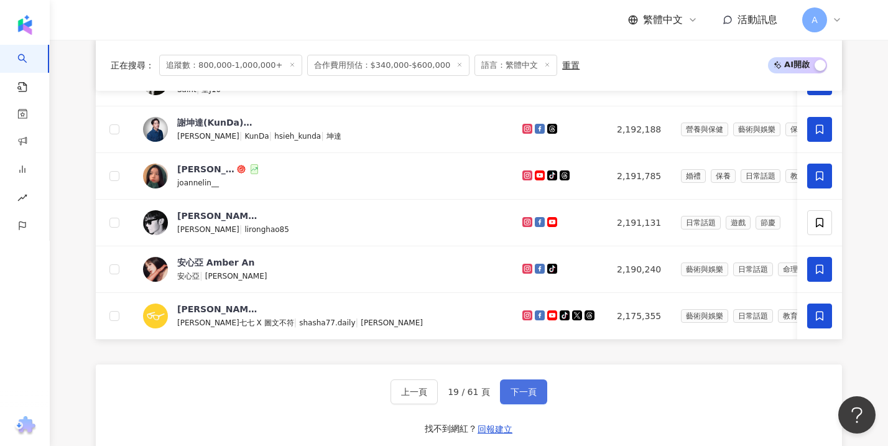
click at [526, 397] on span "下一頁" at bounding box center [524, 392] width 26 height 10
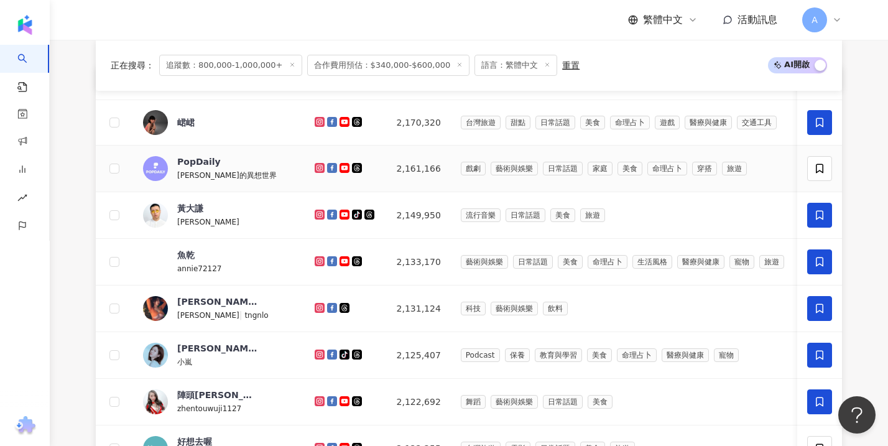
scroll to position [202, 0]
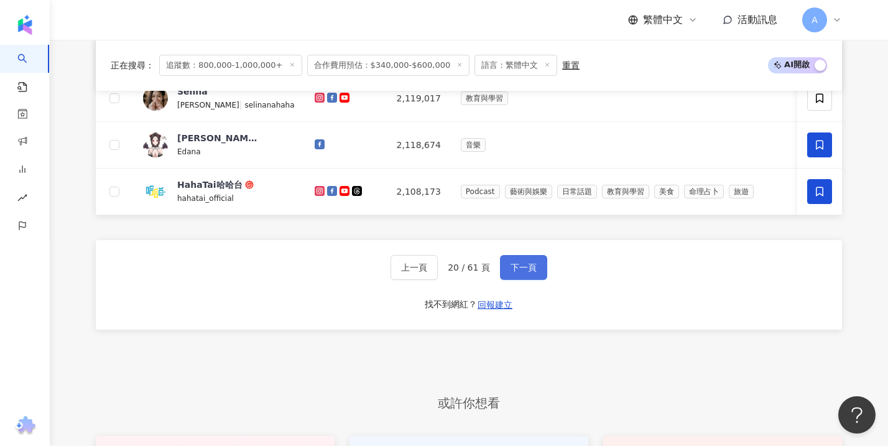
click at [529, 272] on span "下一頁" at bounding box center [524, 267] width 26 height 10
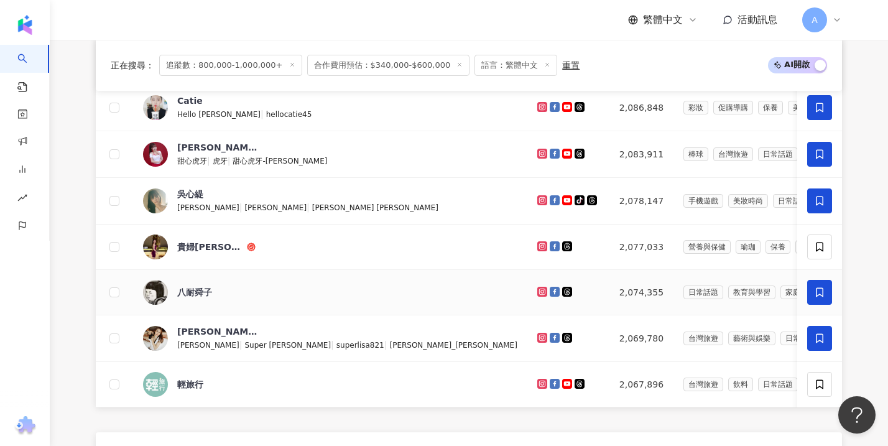
scroll to position [546, 0]
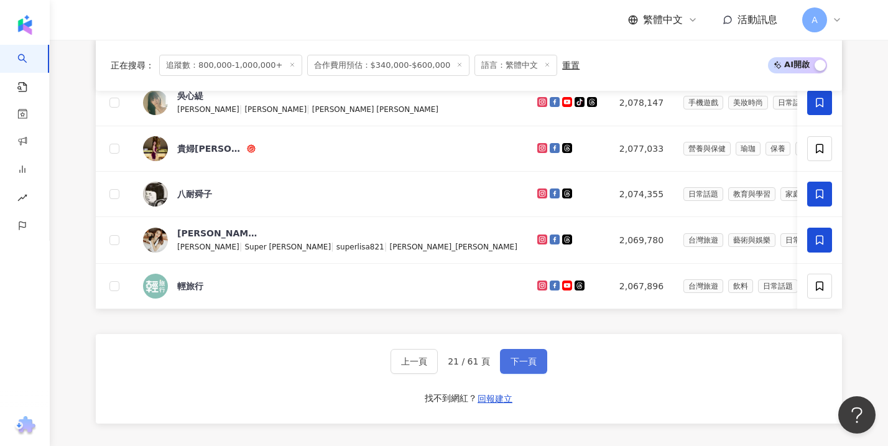
click at [537, 367] on button "下一頁" at bounding box center [523, 361] width 47 height 25
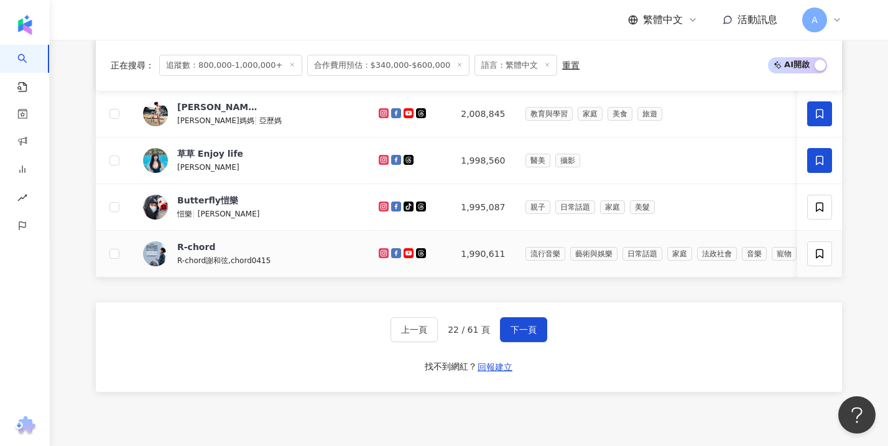
scroll to position [609, 0]
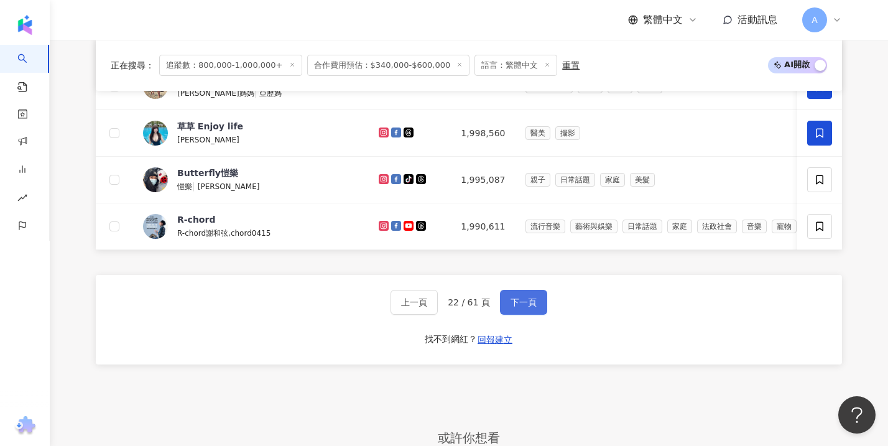
click at [525, 315] on button "下一頁" at bounding box center [523, 302] width 47 height 25
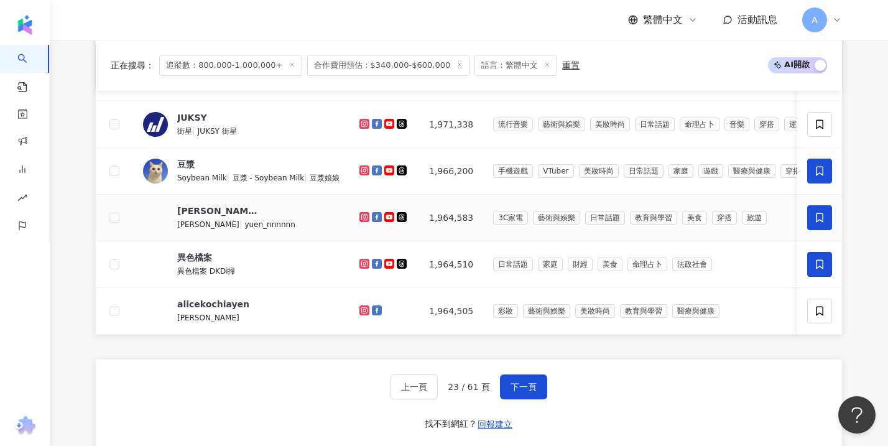
scroll to position [526, 0]
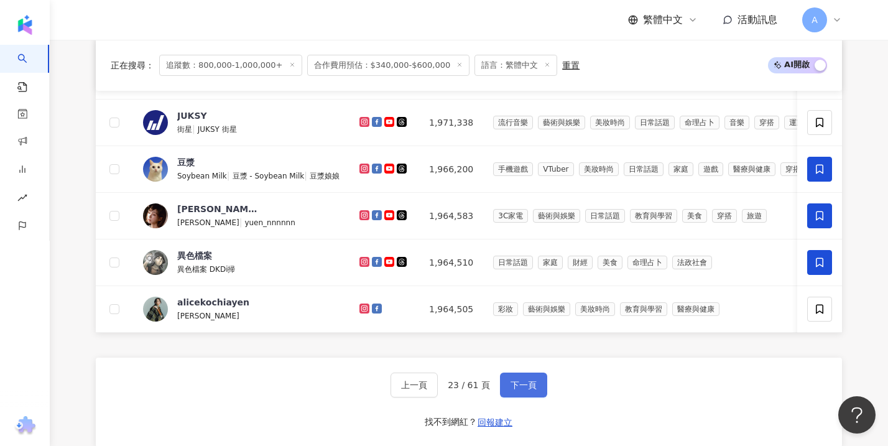
click at [512, 390] on span "下一頁" at bounding box center [524, 385] width 26 height 10
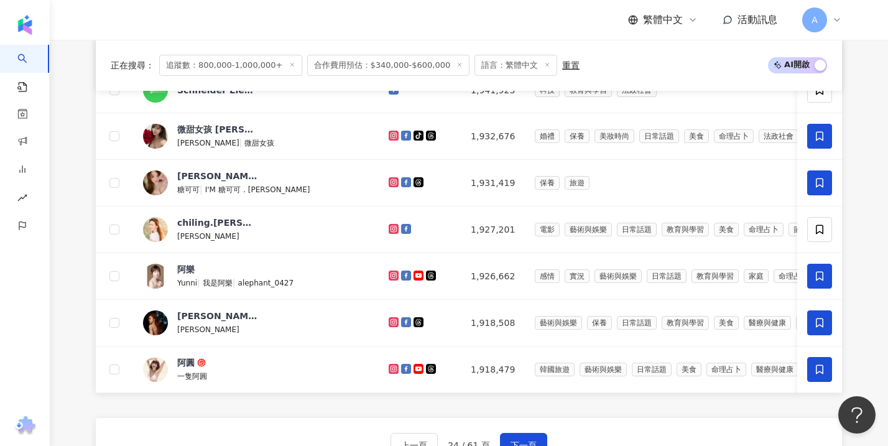
scroll to position [523, 0]
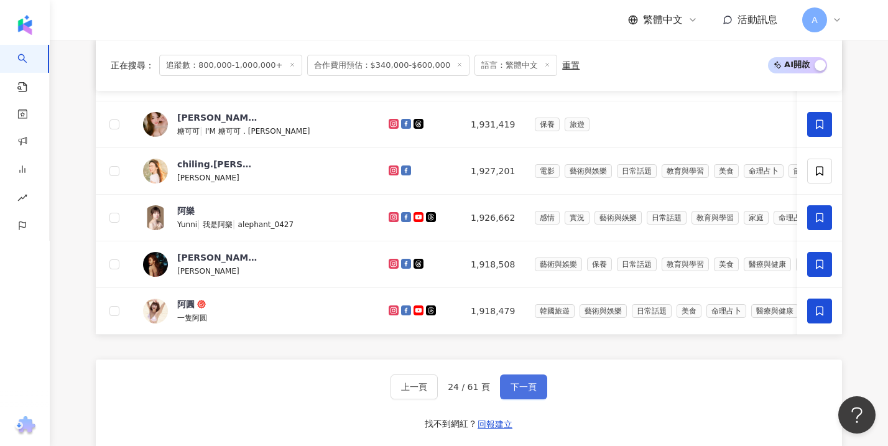
click at [507, 399] on button "下一頁" at bounding box center [523, 386] width 47 height 25
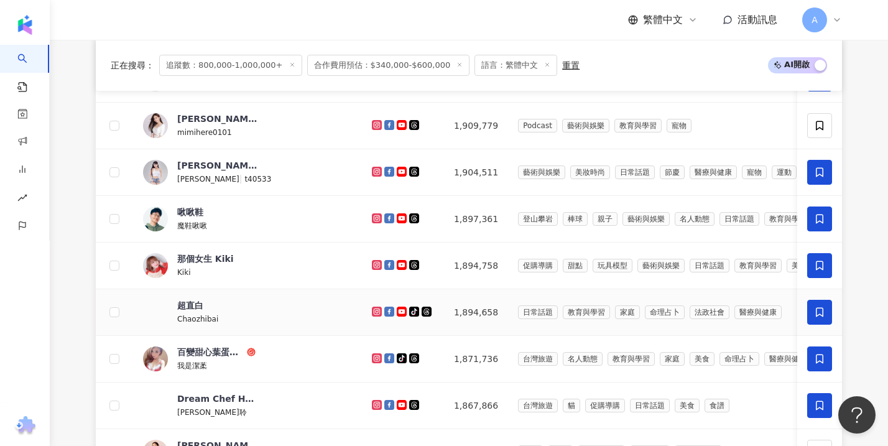
scroll to position [501, 0]
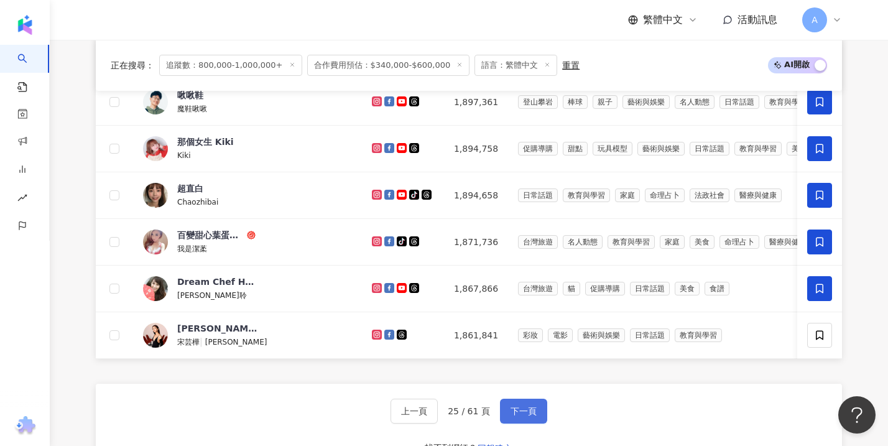
click at [521, 416] on span "下一頁" at bounding box center [524, 411] width 26 height 10
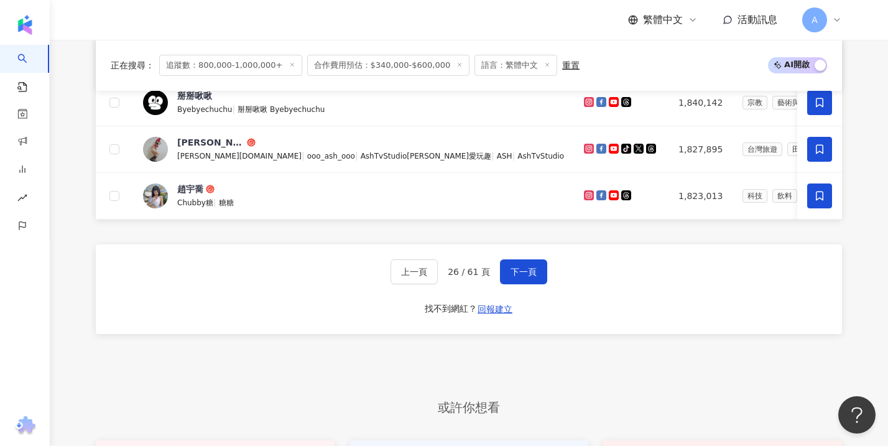
scroll to position [692, 0]
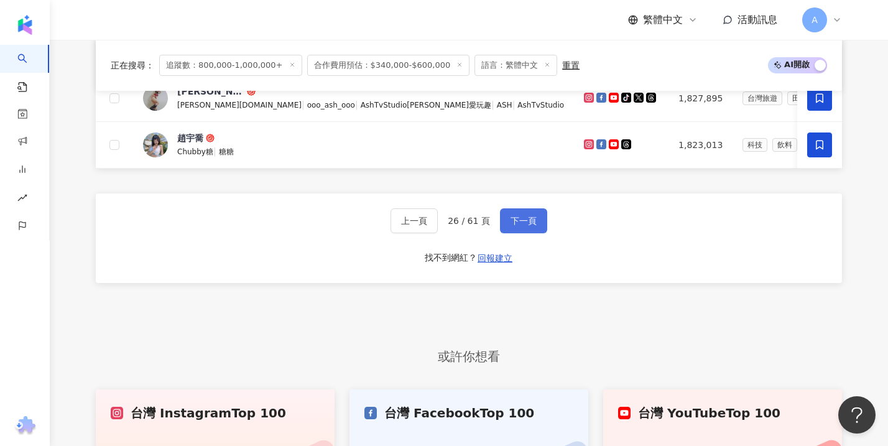
click at [529, 226] on span "下一頁" at bounding box center [524, 221] width 26 height 10
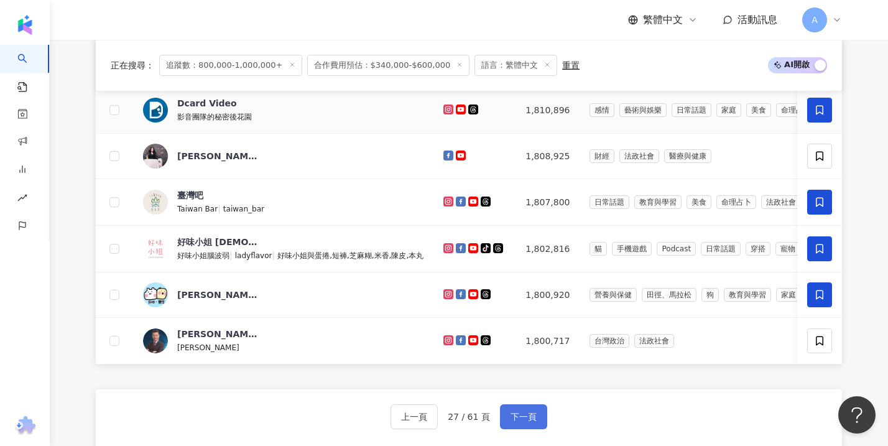
scroll to position [495, 0]
click at [511, 421] on span "下一頁" at bounding box center [524, 416] width 26 height 10
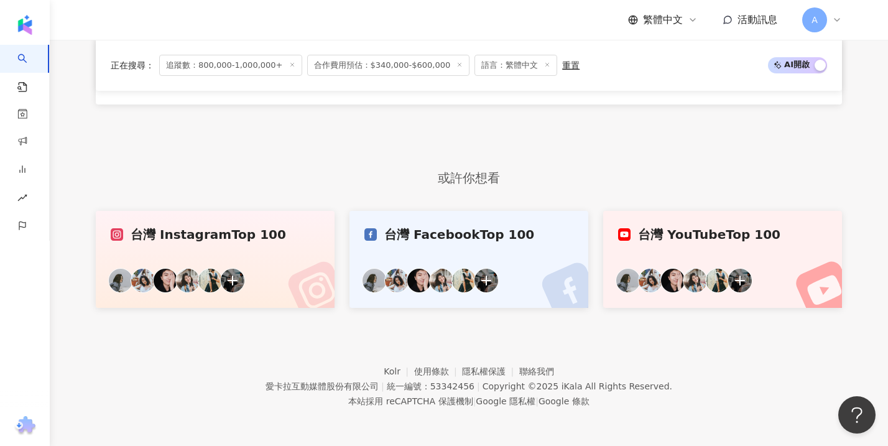
scroll to position [332, 0]
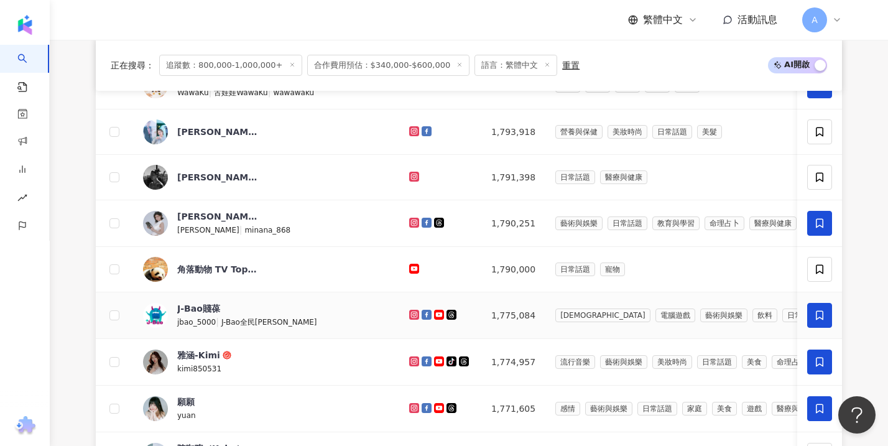
click at [277, 328] on div "J-Bao賤葆 jbao_5000 | J-Bao全民[PERSON_NAME]" at bounding box center [266, 315] width 246 height 26
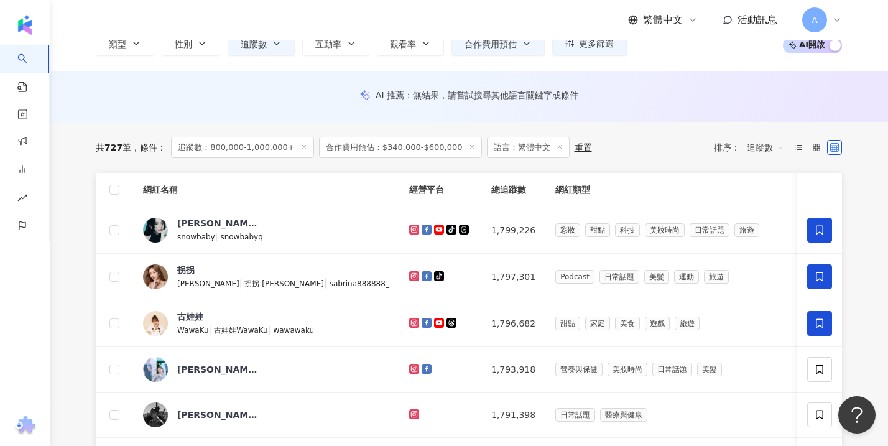
scroll to position [98, 0]
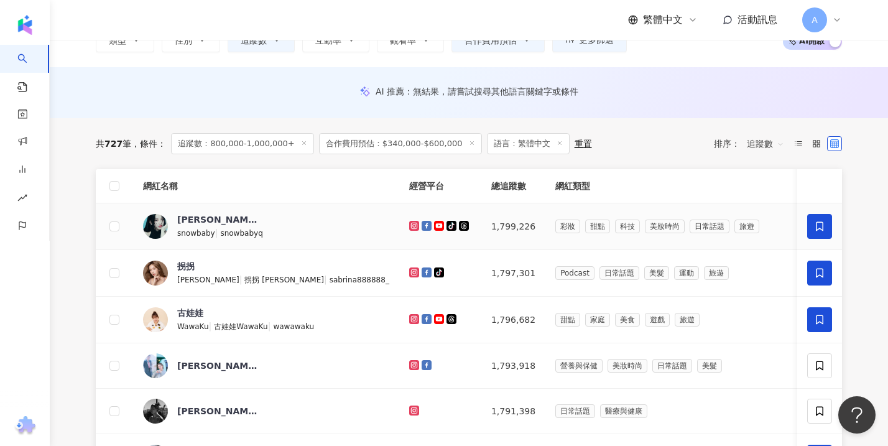
click at [287, 222] on div "[PERSON_NAME] | snowbabyq" at bounding box center [266, 226] width 246 height 26
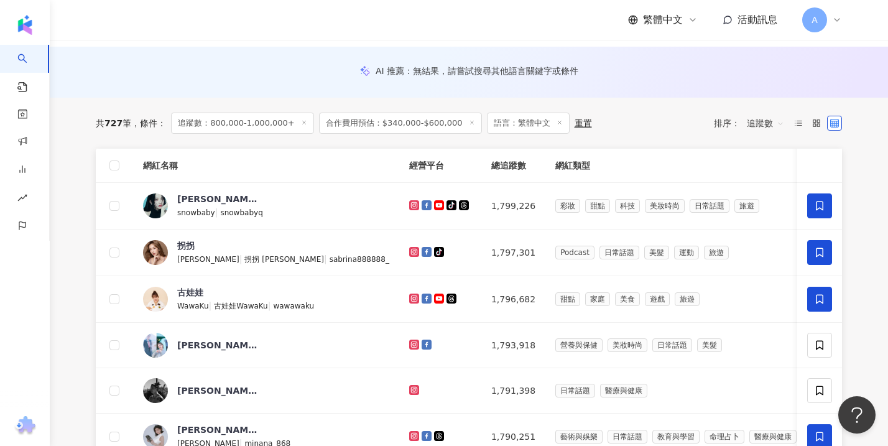
scroll to position [119, 0]
click at [412, 123] on span "合作費用預估：$340,000-$600,000" at bounding box center [400, 123] width 163 height 21
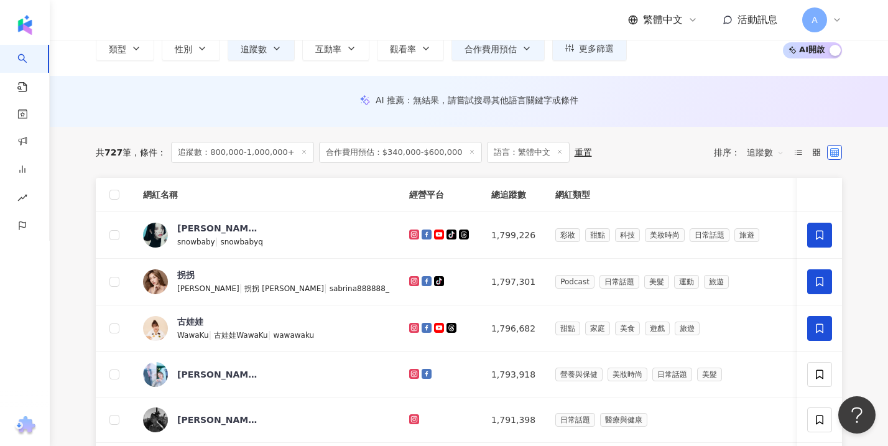
scroll to position [0, 0]
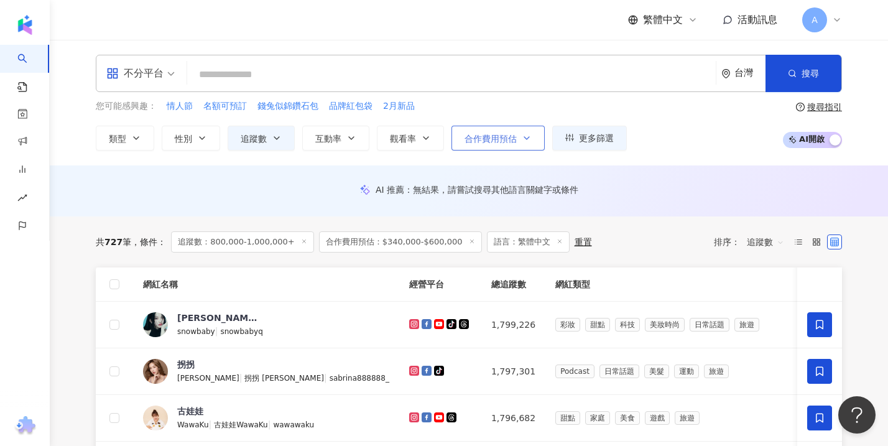
click at [522, 142] on button "合作費用預估" at bounding box center [497, 138] width 93 height 25
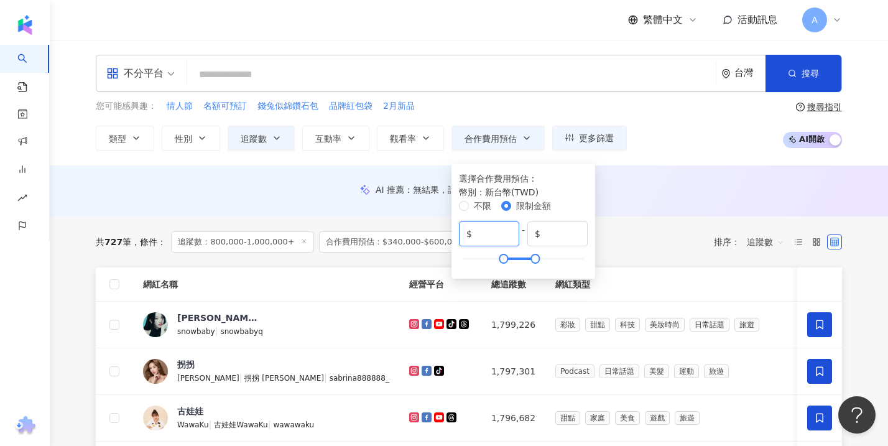
click at [491, 229] on input "******" at bounding box center [492, 234] width 37 height 14
type input "******"
click at [588, 234] on span "$ ******" at bounding box center [557, 233] width 60 height 25
click at [818, 193] on div "AI 推薦 ： 無結果，請嘗試搜尋其他語言關鍵字或條件" at bounding box center [469, 189] width 746 height 11
